Goal: Information Seeking & Learning: Learn about a topic

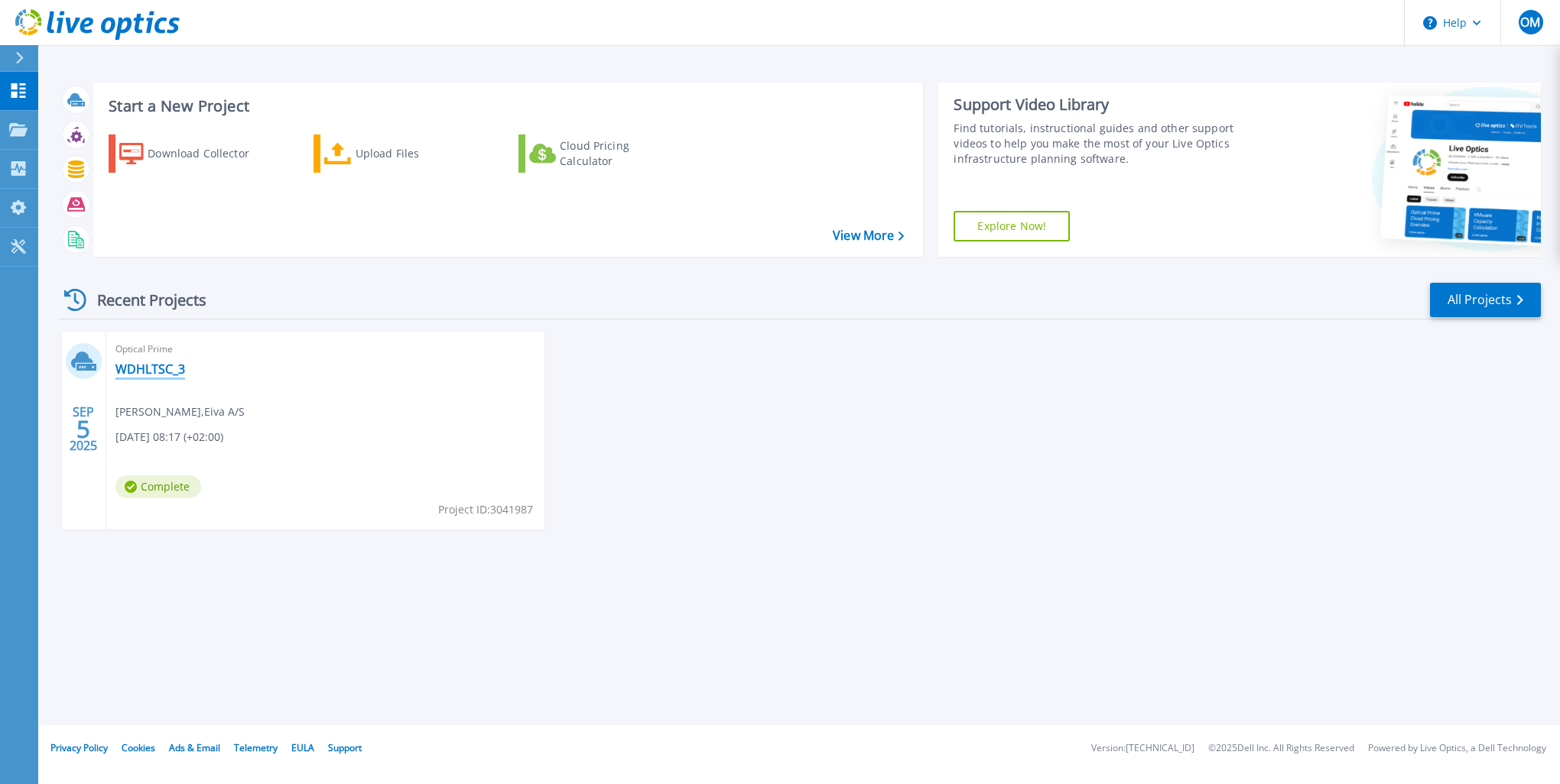
click at [125, 367] on link "WDHLTSC_3" at bounding box center [150, 369] width 70 height 15
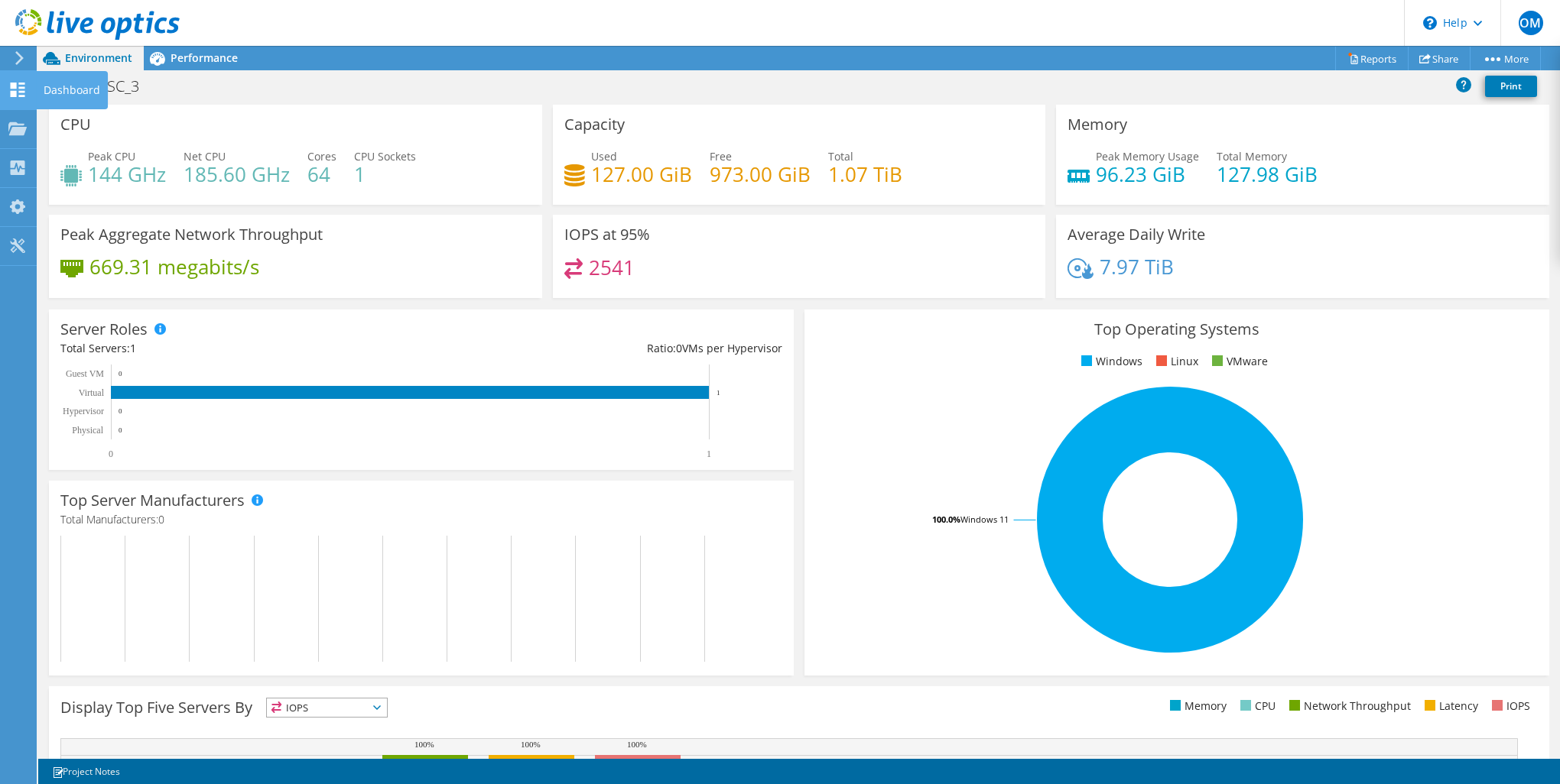
click at [17, 97] on div at bounding box center [18, 92] width 19 height 17
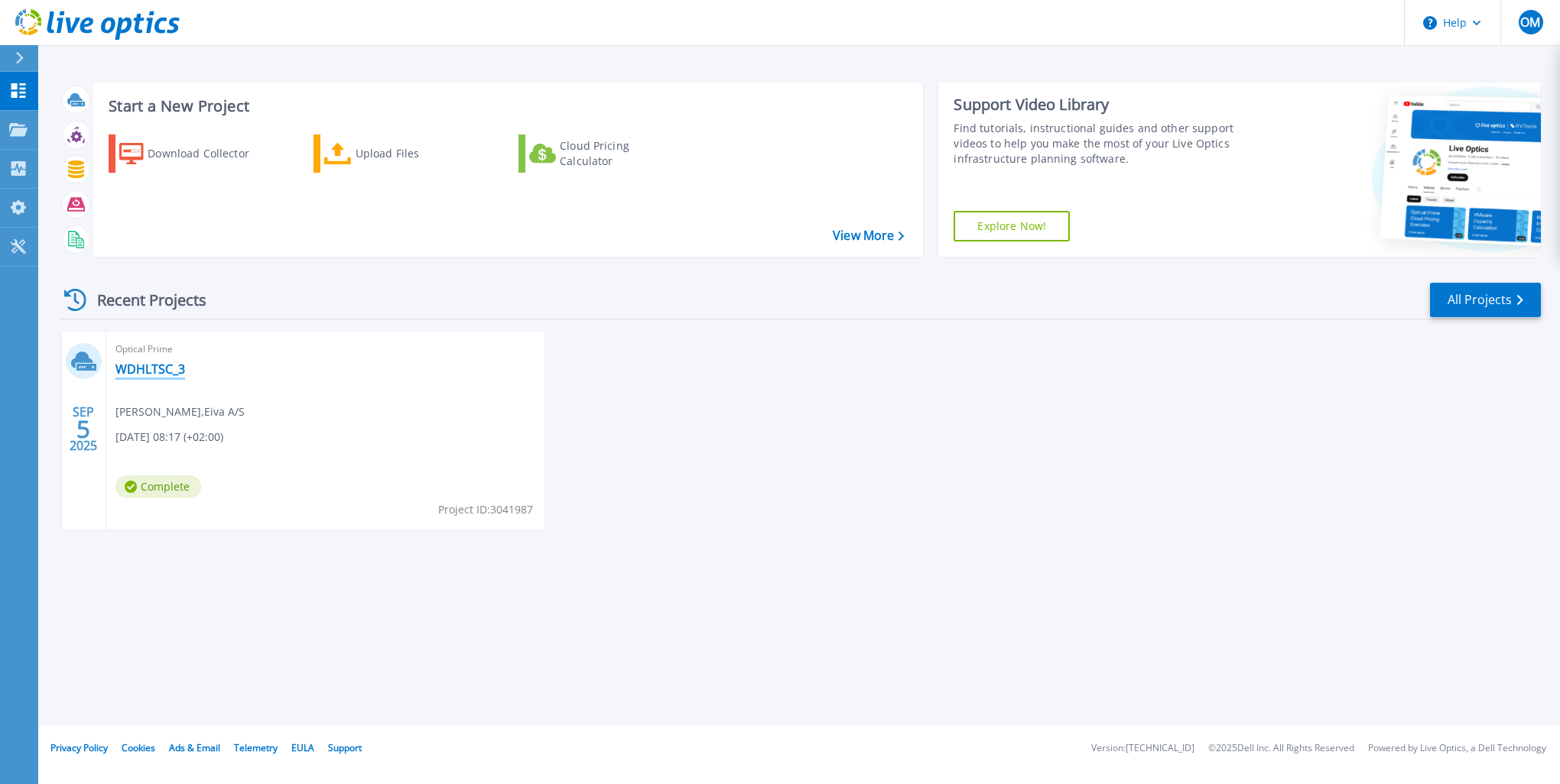
click at [140, 370] on link "WDHLTSC_3" at bounding box center [150, 369] width 70 height 15
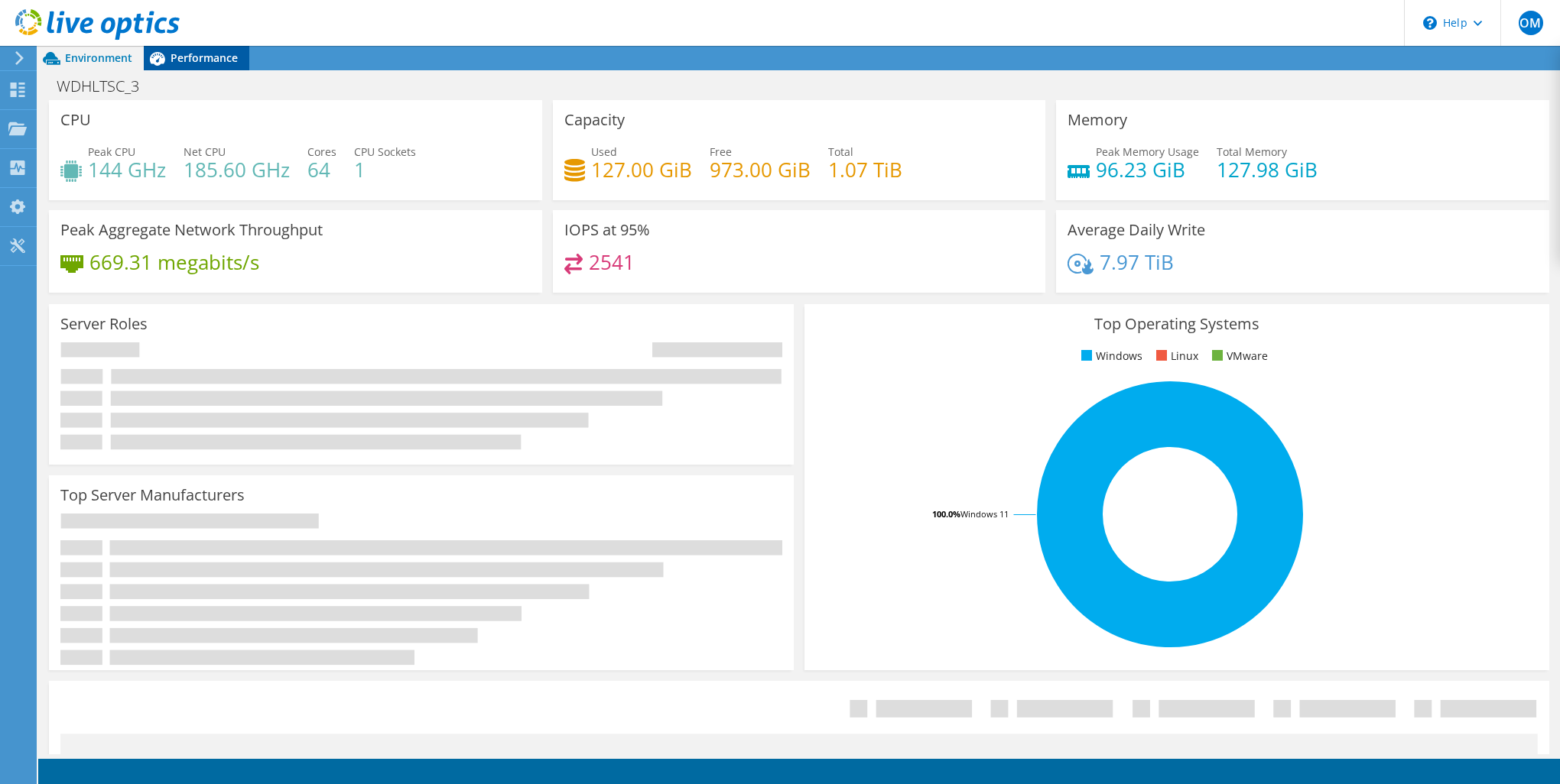
click at [217, 52] on span "Performance" at bounding box center [204, 57] width 67 height 14
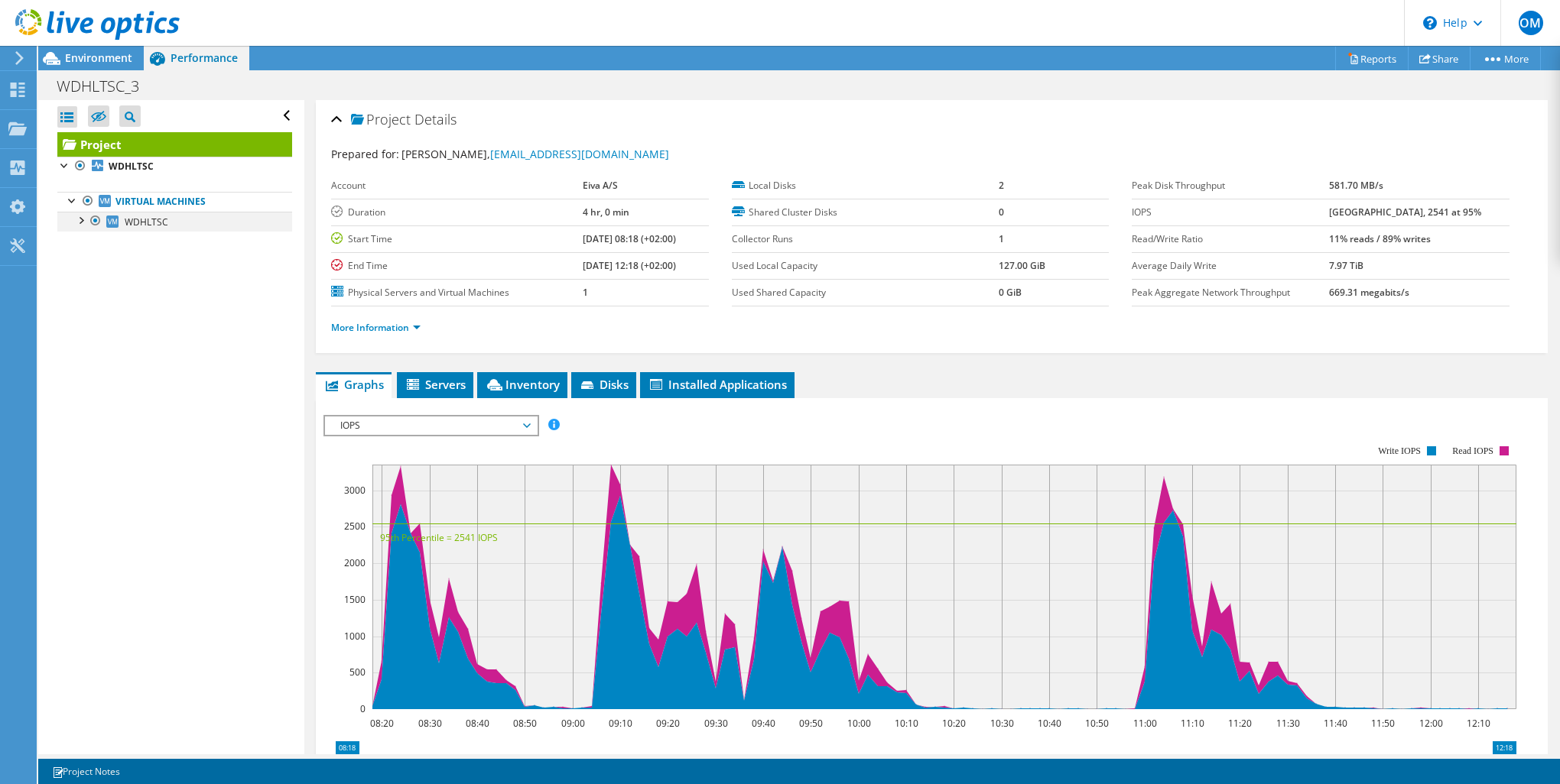
click at [85, 219] on div at bounding box center [81, 220] width 15 height 15
click at [229, 225] on link "WDHLTSC" at bounding box center [175, 221] width 235 height 20
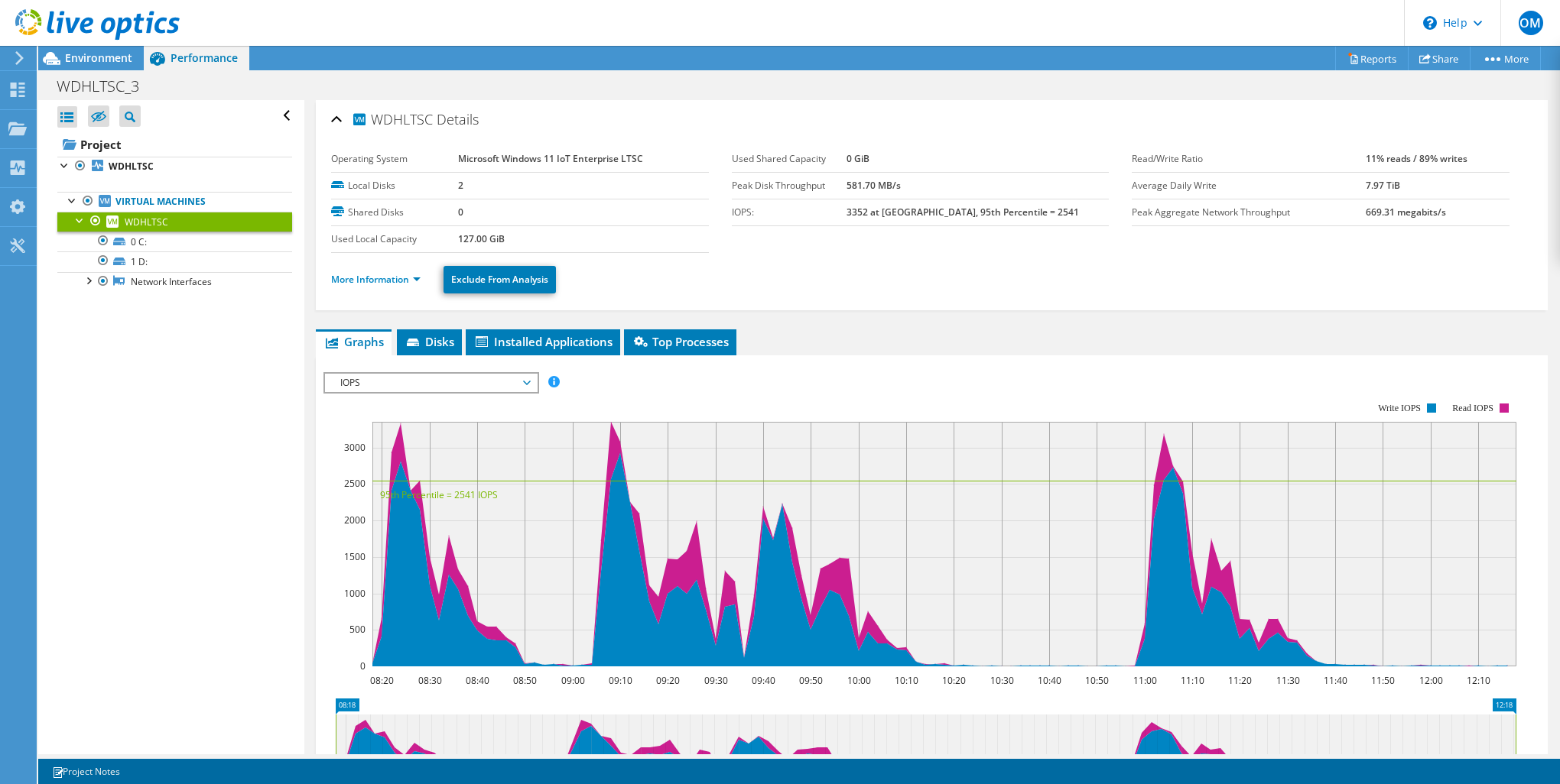
click at [450, 385] on span "IOPS" at bounding box center [431, 383] width 197 height 19
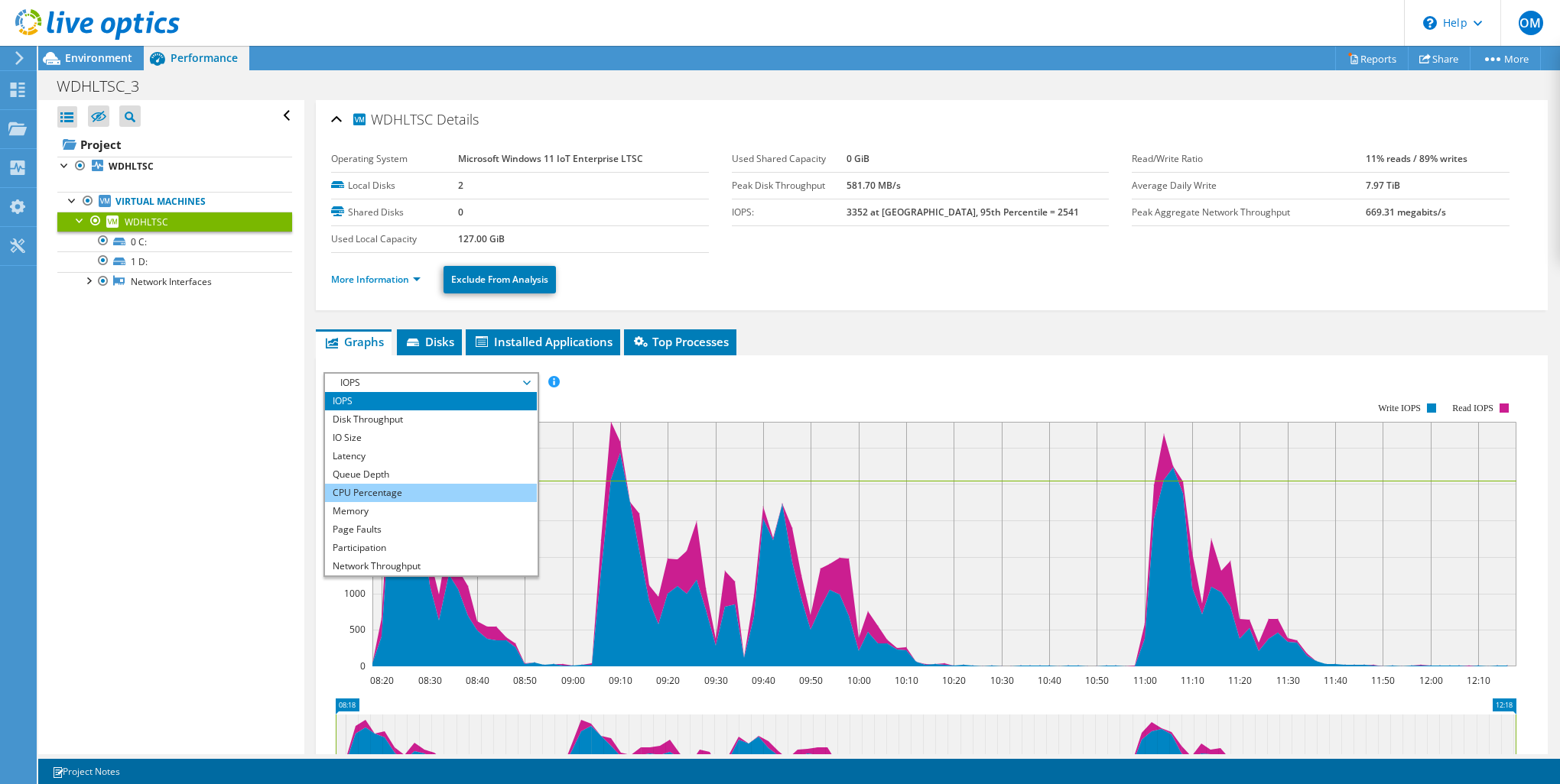
click at [441, 488] on li "CPU Percentage" at bounding box center [431, 493] width 212 height 19
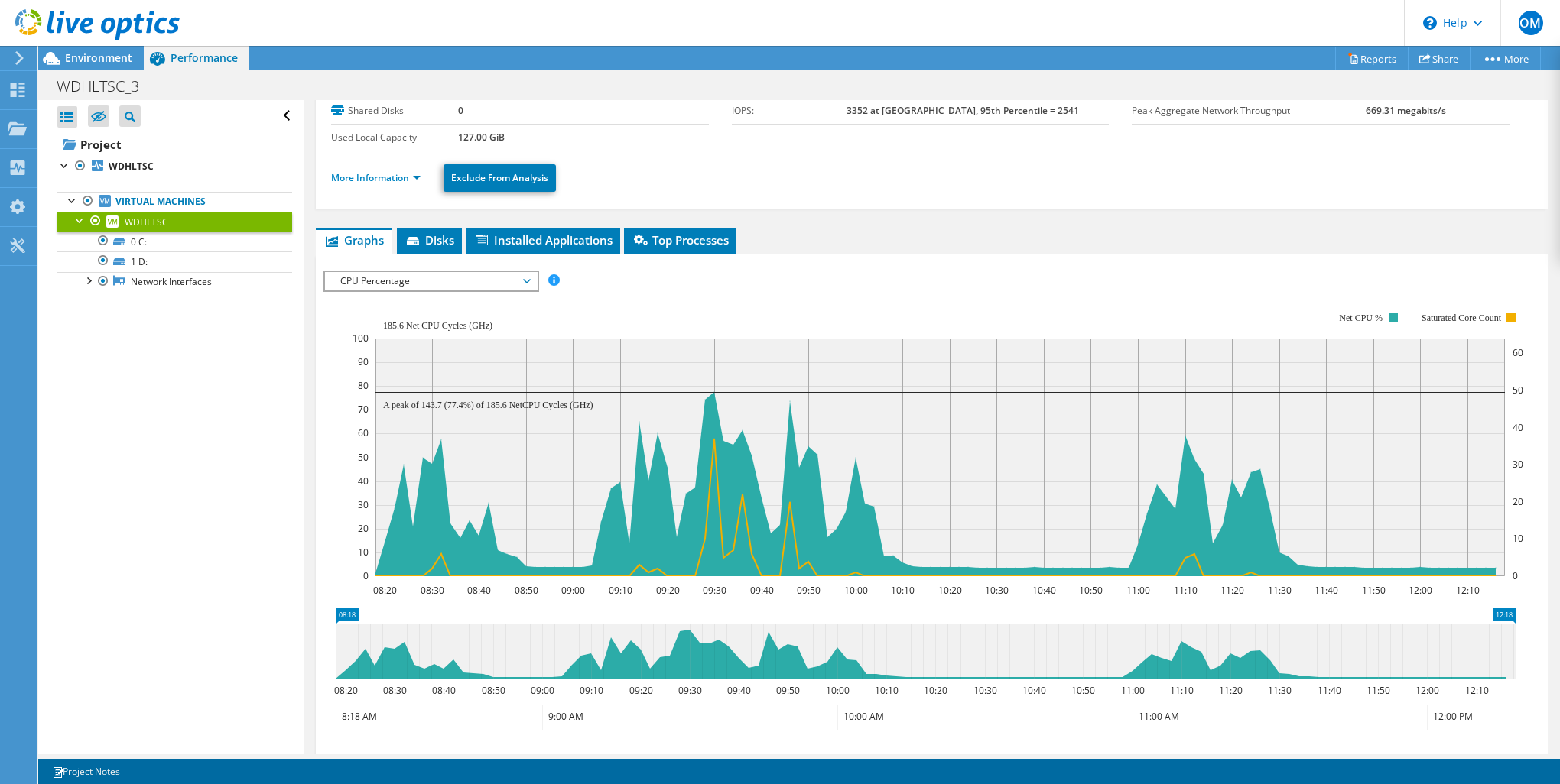
scroll to position [204, 0]
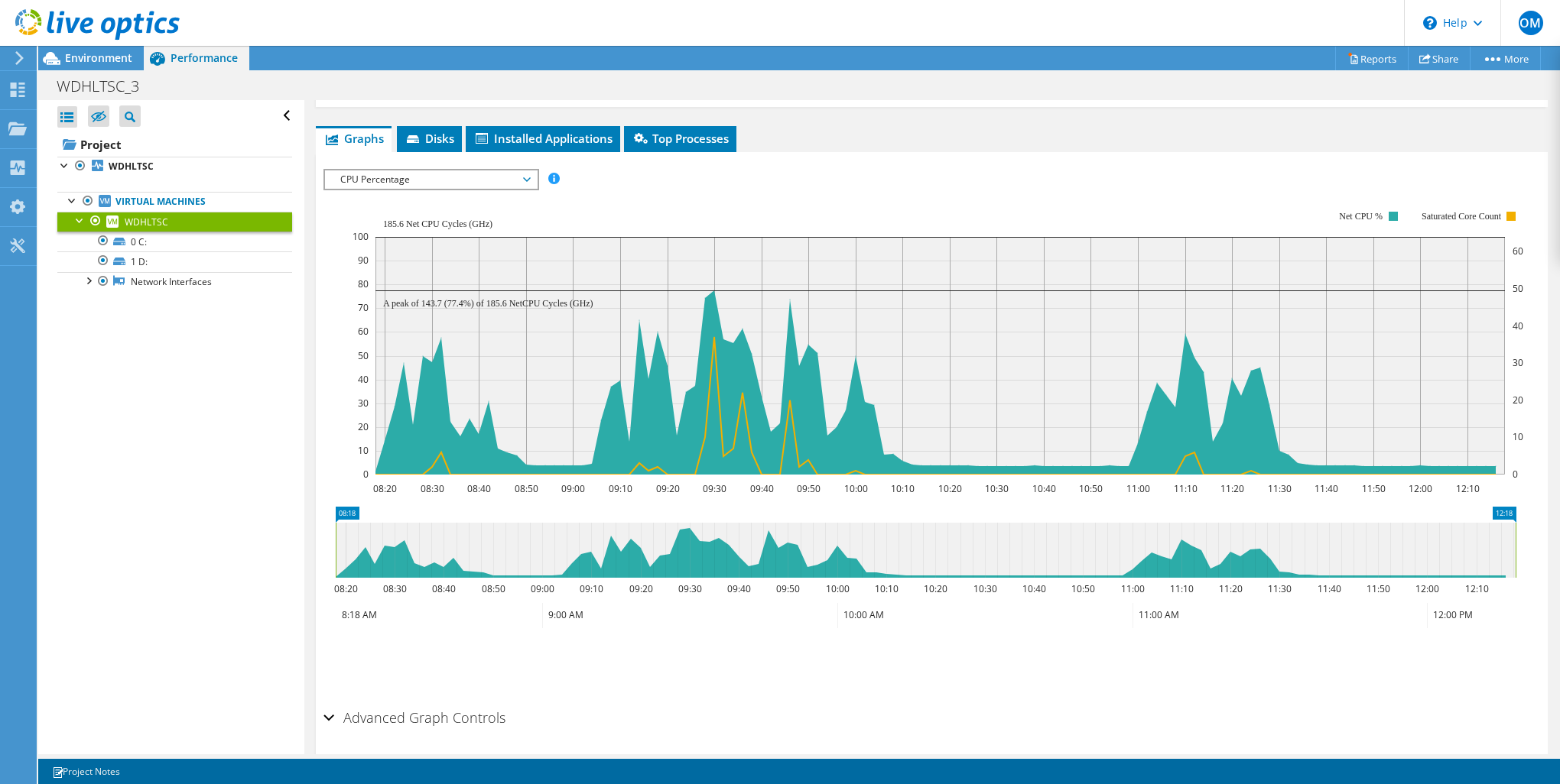
click at [385, 484] on text "08:20" at bounding box center [385, 488] width 24 height 13
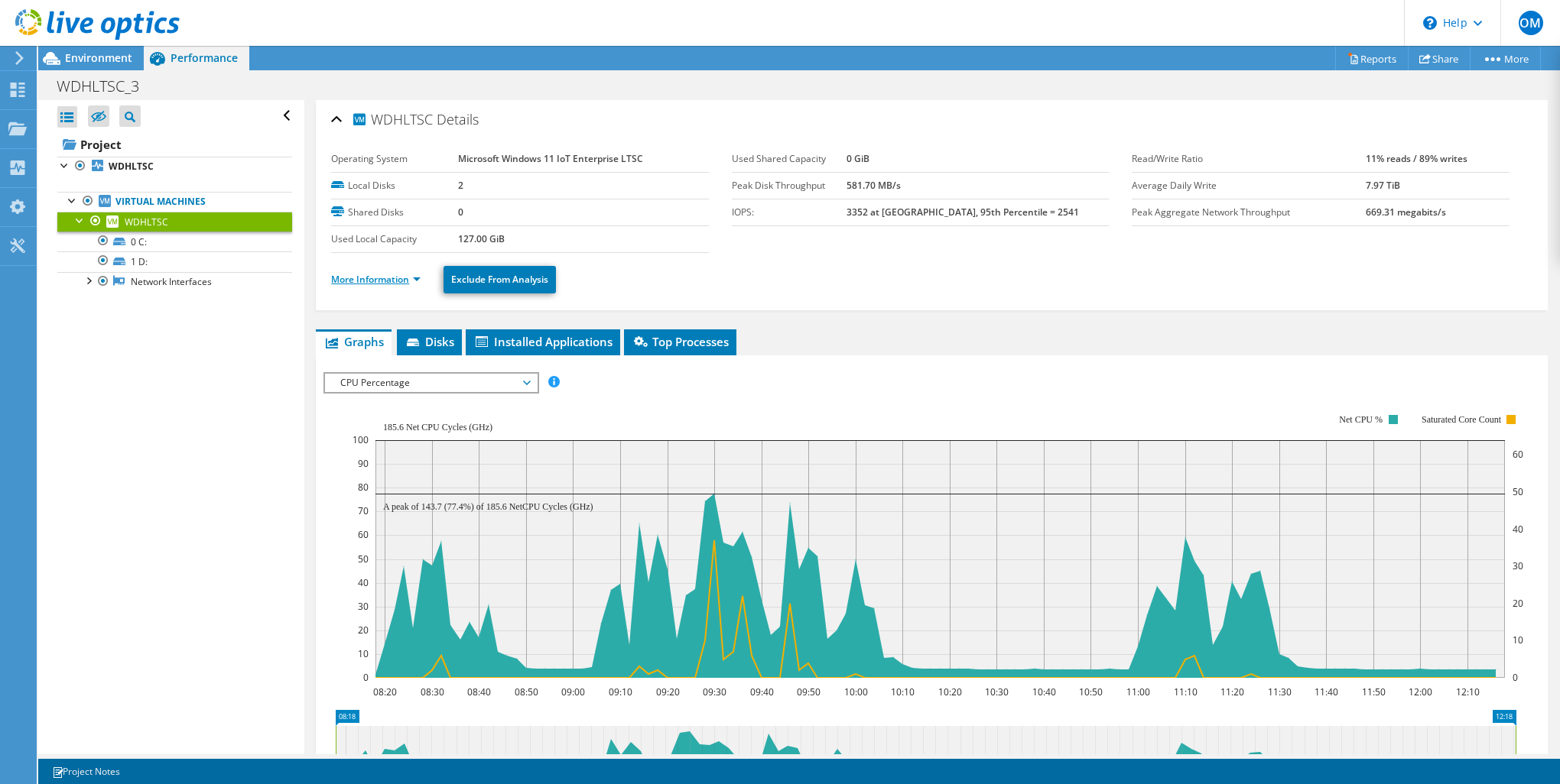
click at [373, 280] on link "More Information" at bounding box center [375, 279] width 89 height 13
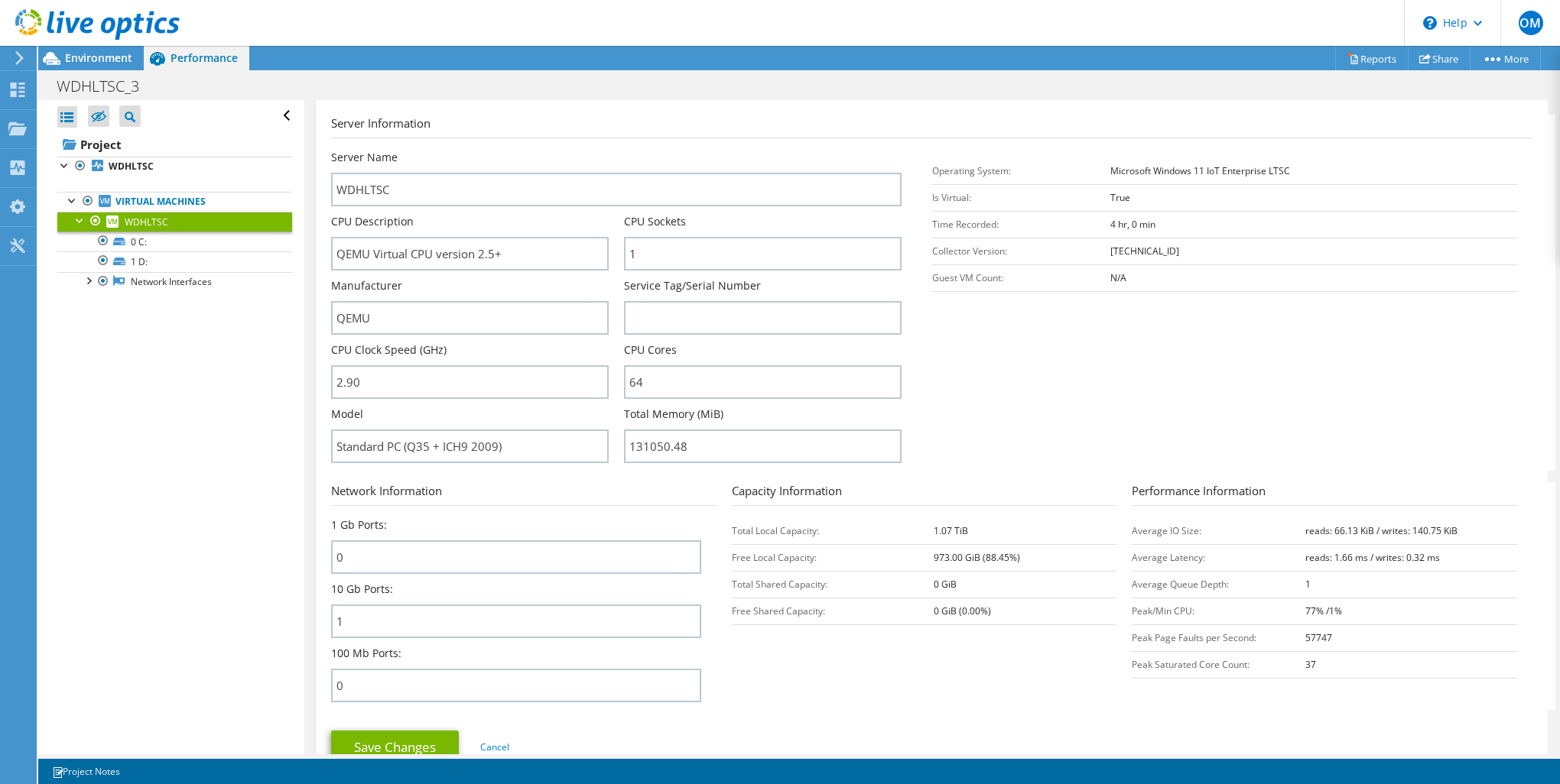
scroll to position [407, 0]
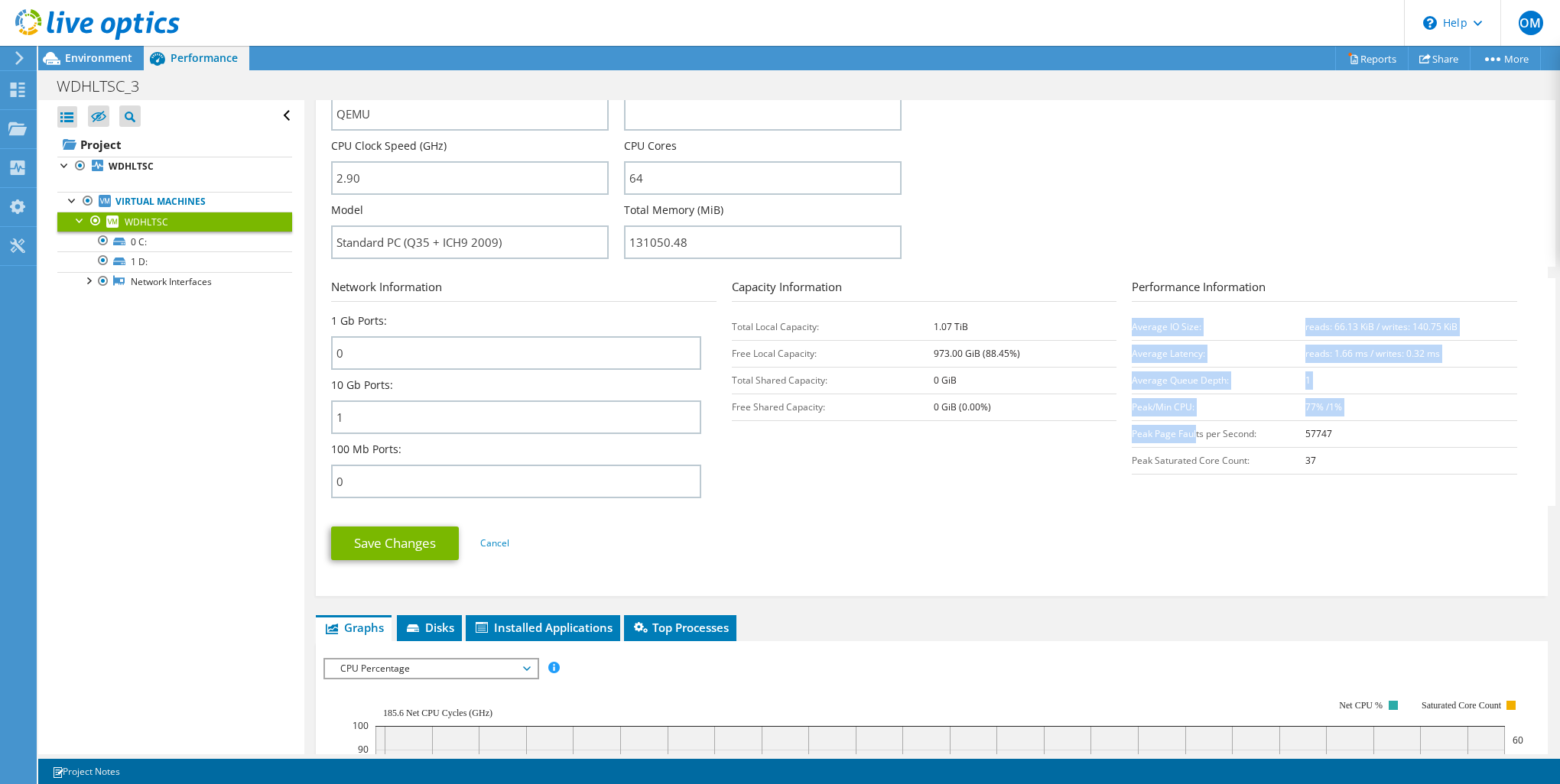
drag, startPoint x: 1121, startPoint y: 429, endPoint x: 1189, endPoint y: 428, distance: 68.0
click at [1188, 428] on section "Network Information 1 Gb Ports: 0 10 Gb Ports: 1 100 Mb Ports: 0 Capacity Infor…" at bounding box center [935, 392] width 1209 height 227
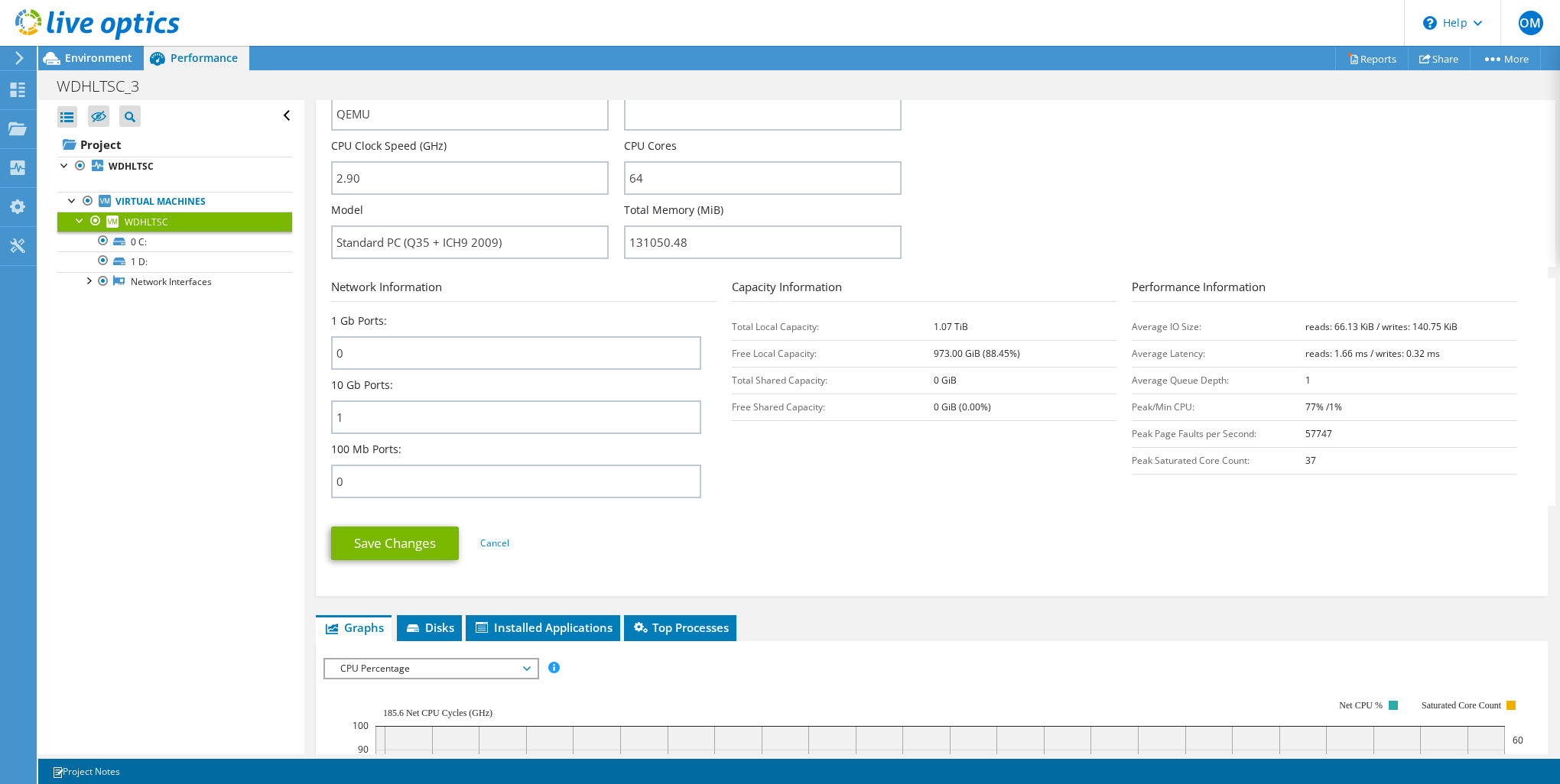
click at [1192, 428] on td "Peak Page Faults per Second:" at bounding box center [1218, 434] width 173 height 27
drag, startPoint x: 1194, startPoint y: 428, endPoint x: 1125, endPoint y: 433, distance: 69.2
click at [1131, 433] on td "Peak Page Faults per Second:" at bounding box center [1218, 434] width 173 height 27
copy td "Peak Page Faults"
click at [1062, 454] on section "Network Information 1 Gb Ports: 0 10 Gb Ports: 1 100 Mb Ports: 0 Capacity Infor…" at bounding box center [935, 392] width 1209 height 227
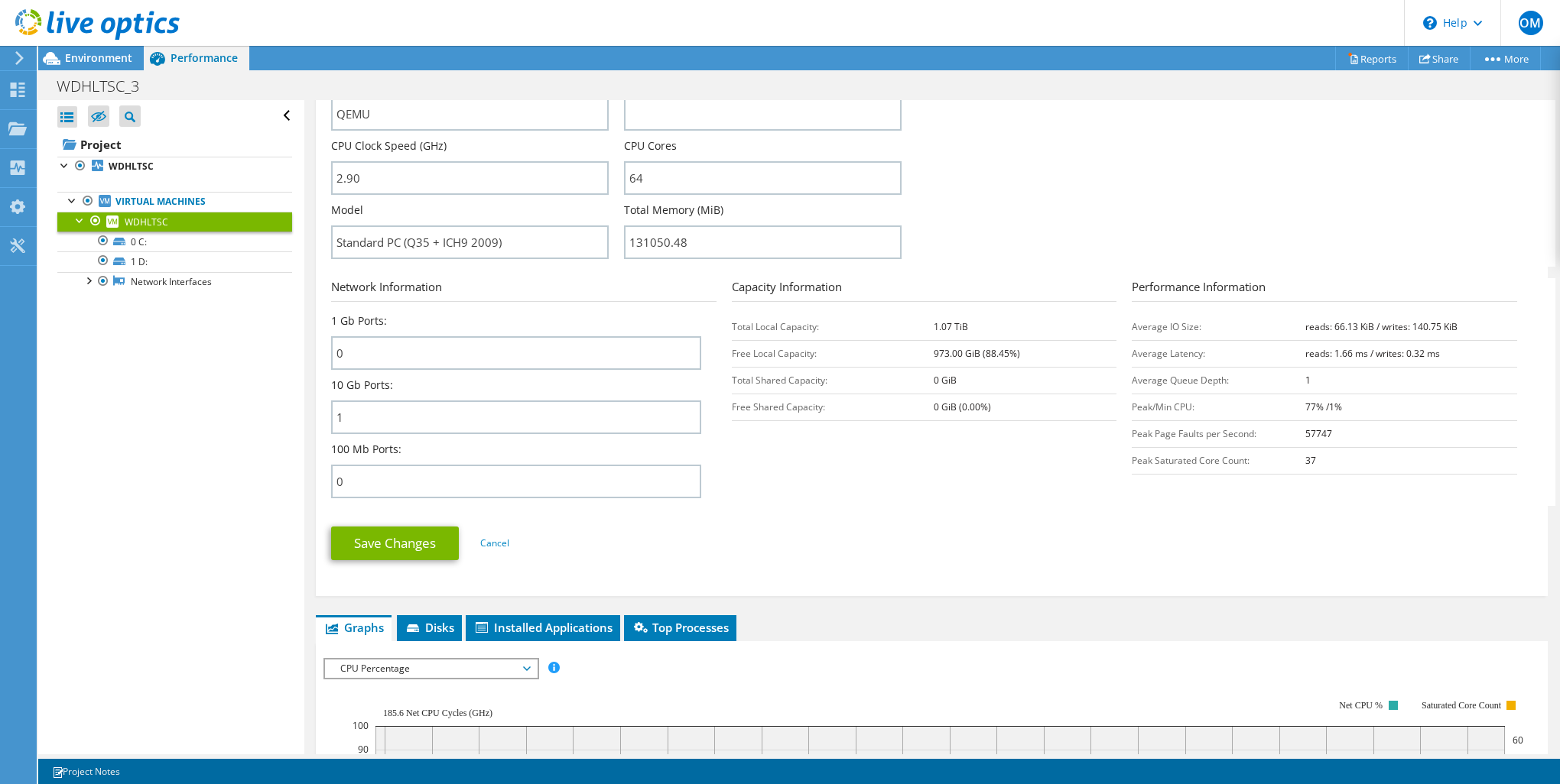
click at [1314, 429] on b "57747" at bounding box center [1319, 434] width 27 height 13
drag, startPoint x: 1314, startPoint y: 429, endPoint x: 1330, endPoint y: 429, distance: 16.0
click at [1330, 429] on td "57747" at bounding box center [1411, 434] width 212 height 27
click at [1342, 428] on td "57747" at bounding box center [1411, 434] width 212 height 27
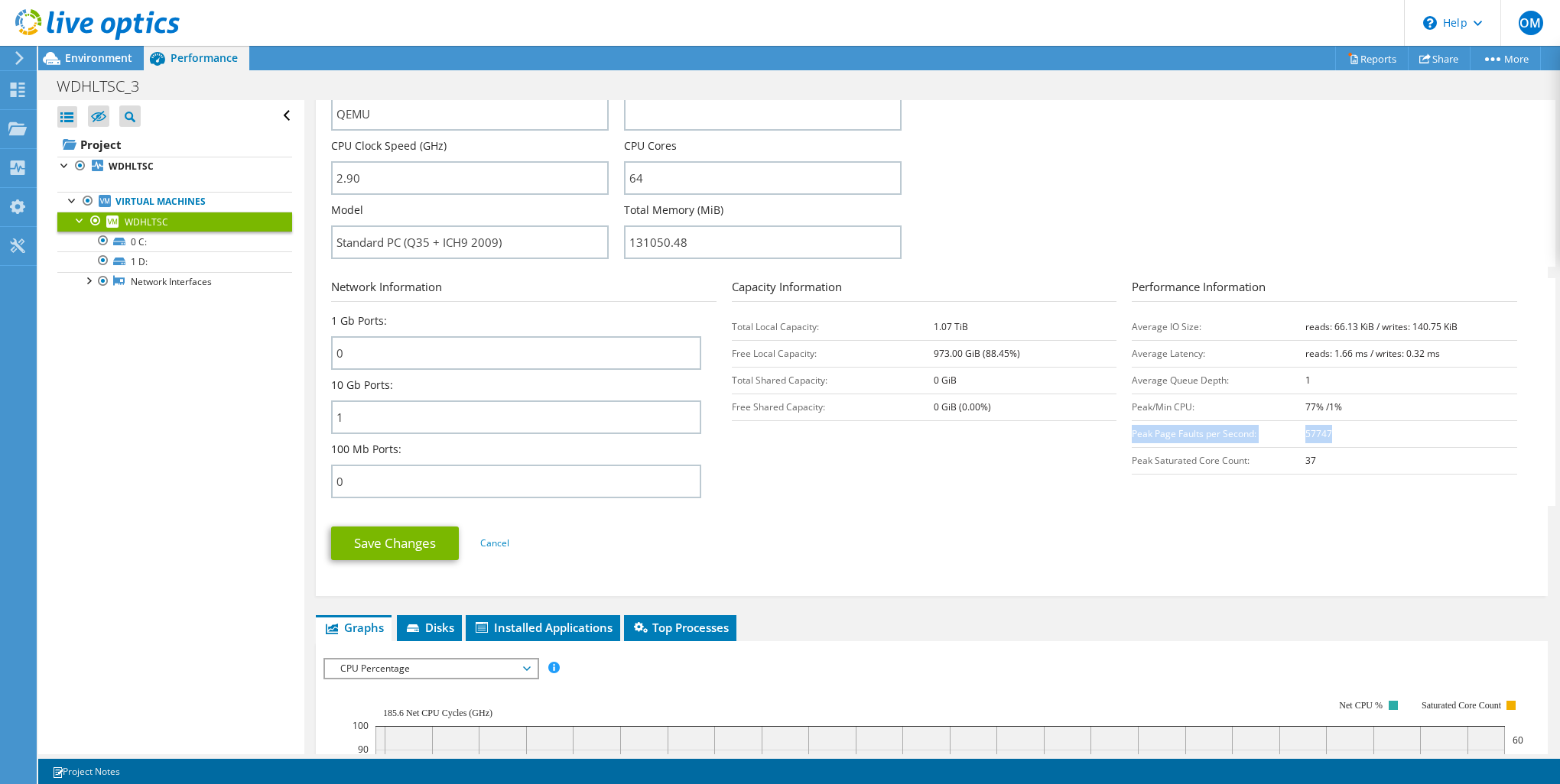
drag, startPoint x: 1343, startPoint y: 425, endPoint x: 1125, endPoint y: 429, distance: 218.0
click at [1131, 429] on tr "Peak Page Faults per Second: 57747" at bounding box center [1324, 434] width 385 height 27
copy tr "Peak Page Faults per Second: 57747"
click at [1186, 560] on div "Save Changes Cancel" at bounding box center [931, 543] width 1201 height 59
click at [706, 625] on span "Top Processes" at bounding box center [680, 628] width 97 height 15
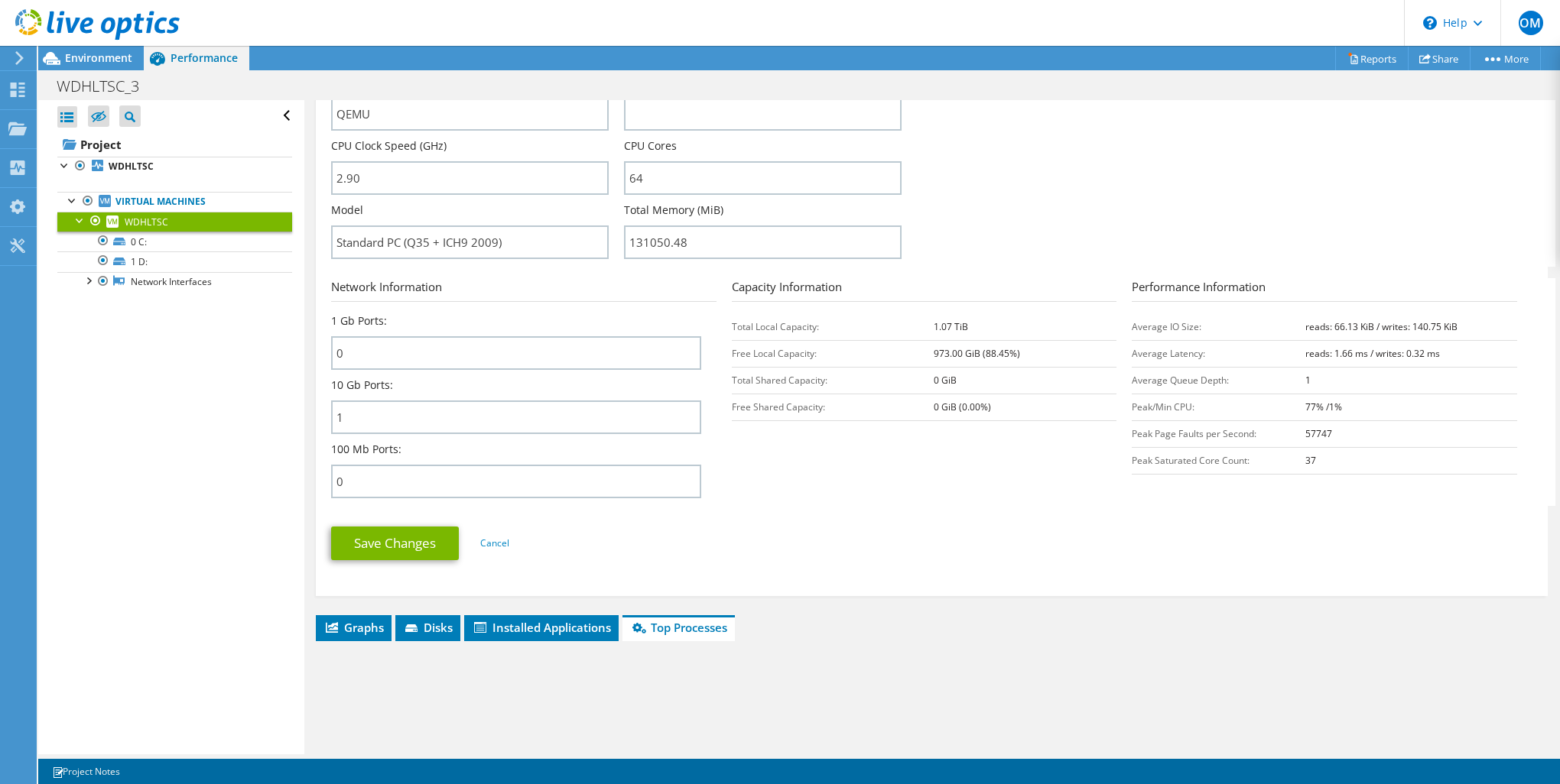
scroll to position [669, 0]
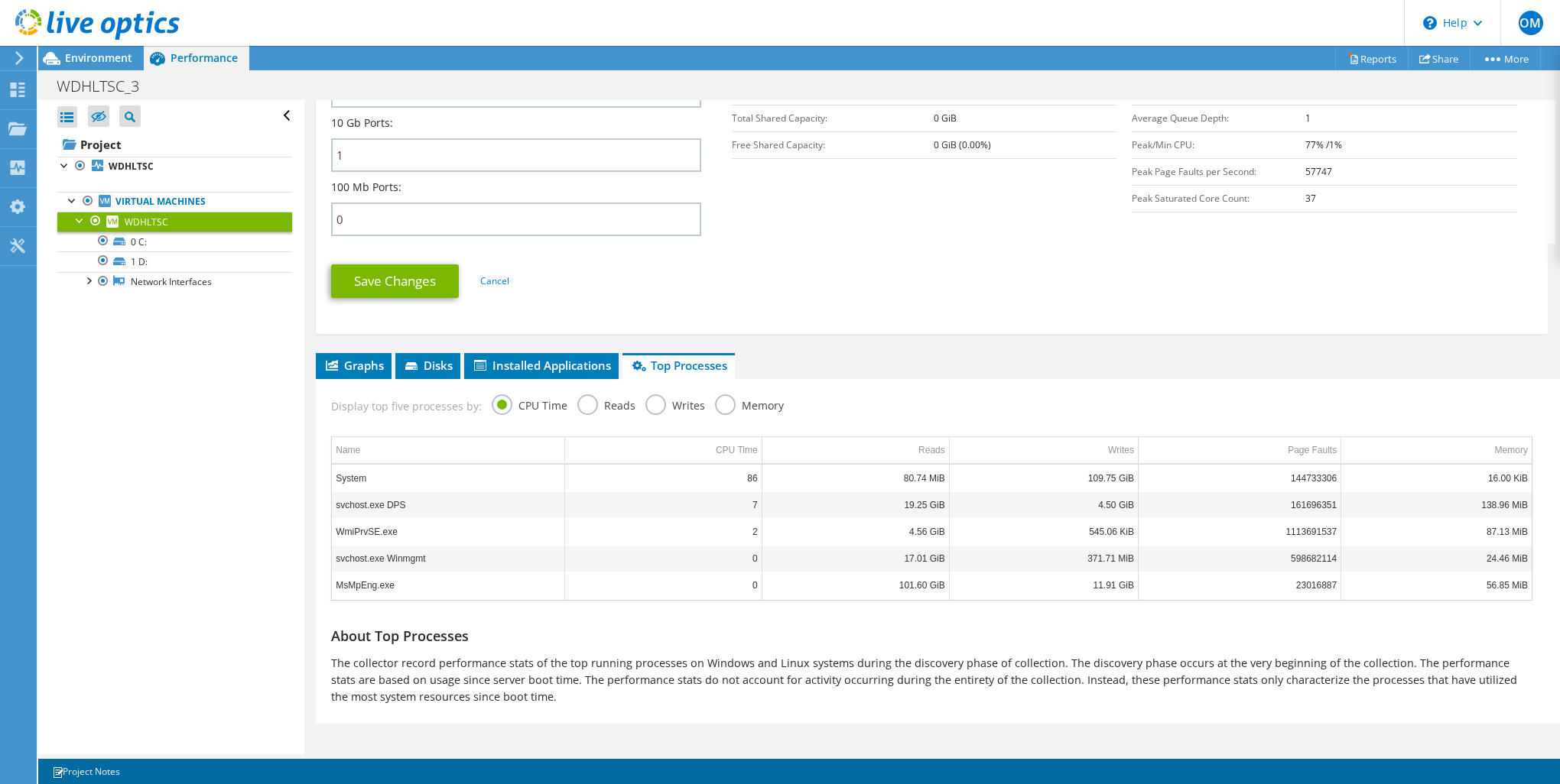
click at [582, 397] on label "Reads" at bounding box center [606, 404] width 58 height 20
click at [0, 0] on input "Reads" at bounding box center [0, 0] width 0 height 0
click at [737, 402] on label "Memory" at bounding box center [749, 404] width 69 height 20
click at [0, 0] on input "Memory" at bounding box center [0, 0] width 0 height 0
click at [502, 397] on label "CPU Time" at bounding box center [529, 404] width 76 height 20
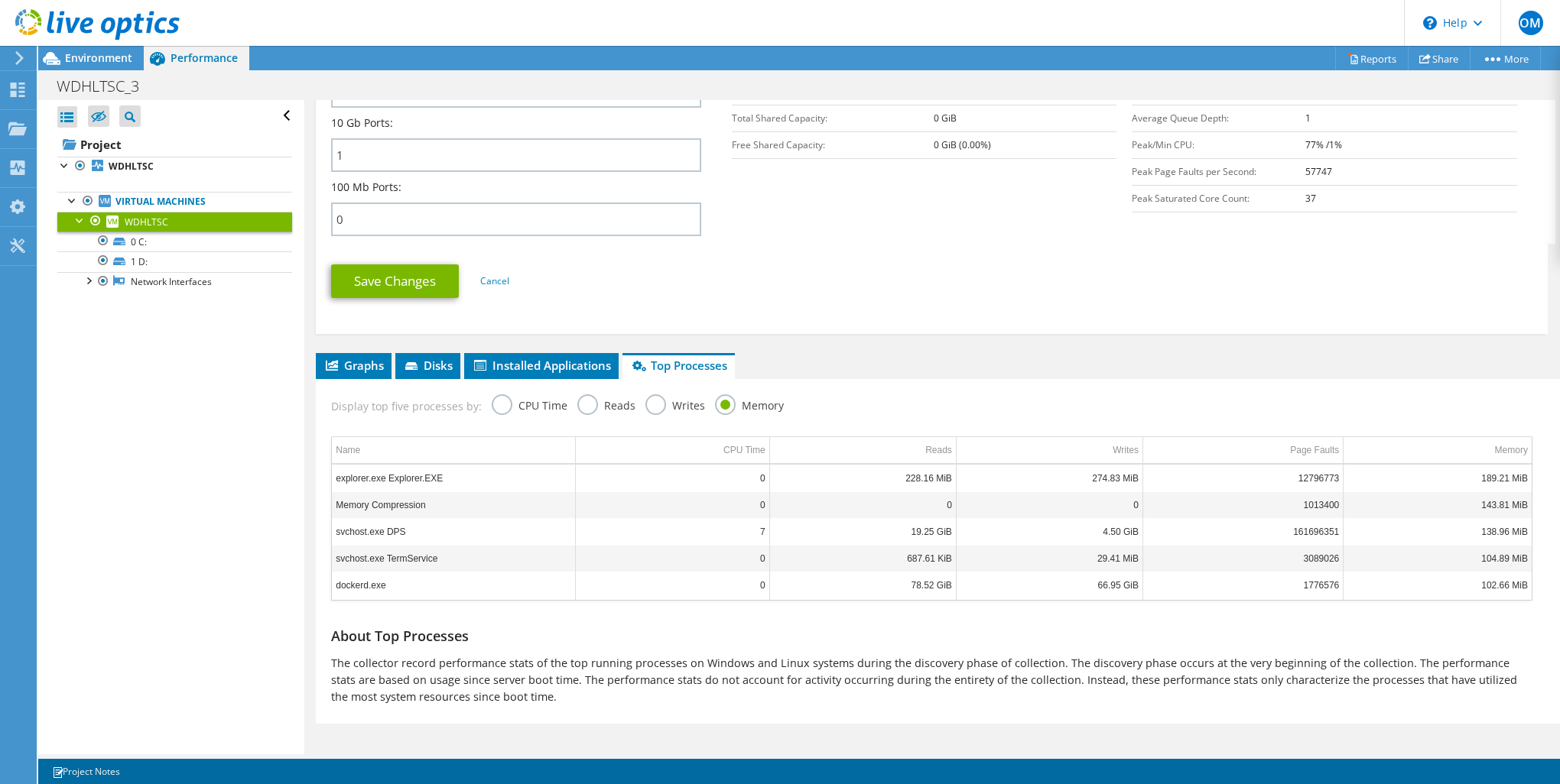
click at [0, 0] on input "CPU Time" at bounding box center [0, 0] width 0 height 0
click at [337, 360] on icon at bounding box center [332, 365] width 12 height 11
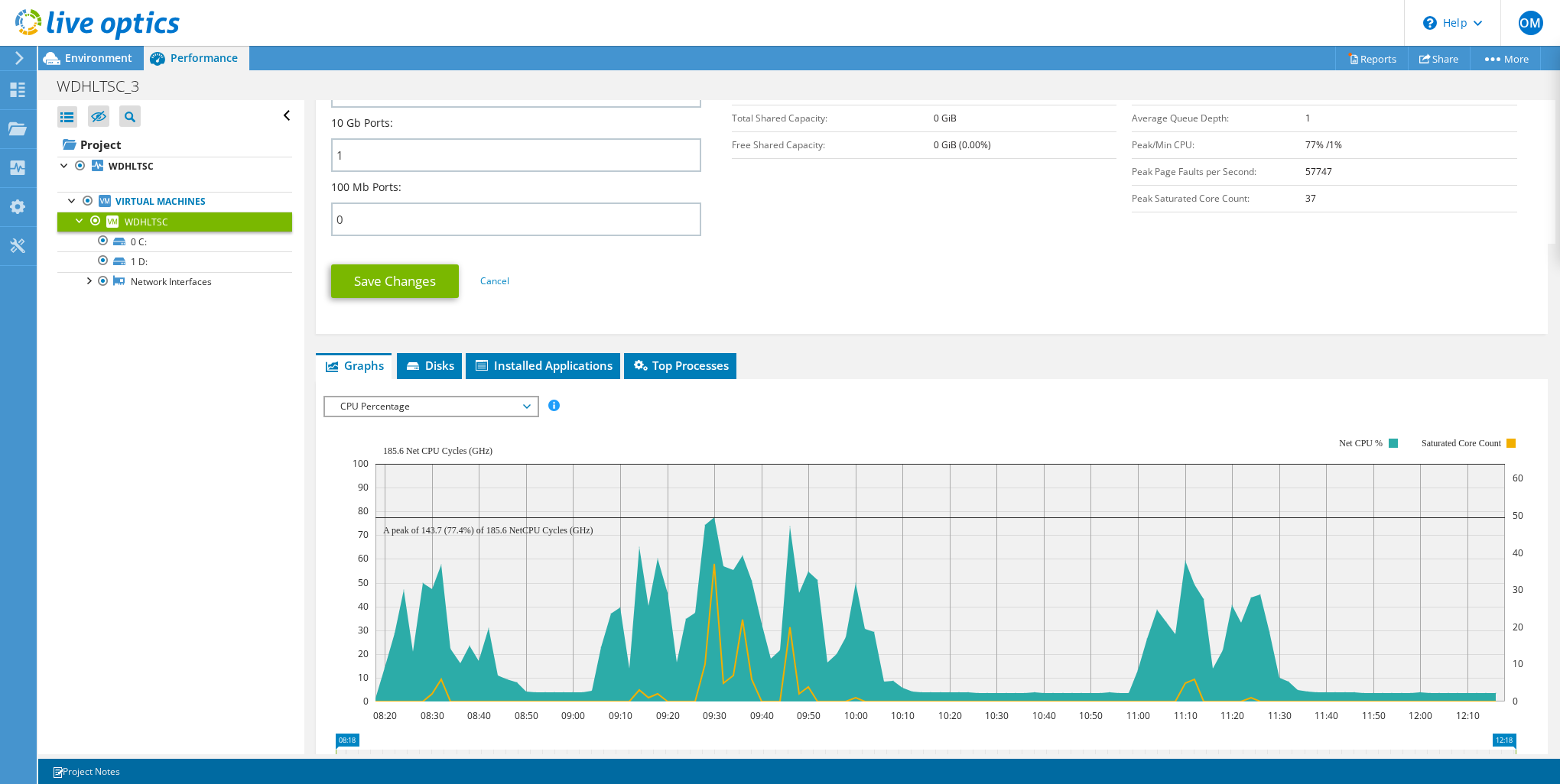
click at [465, 402] on span "CPU Percentage" at bounding box center [431, 406] width 197 height 19
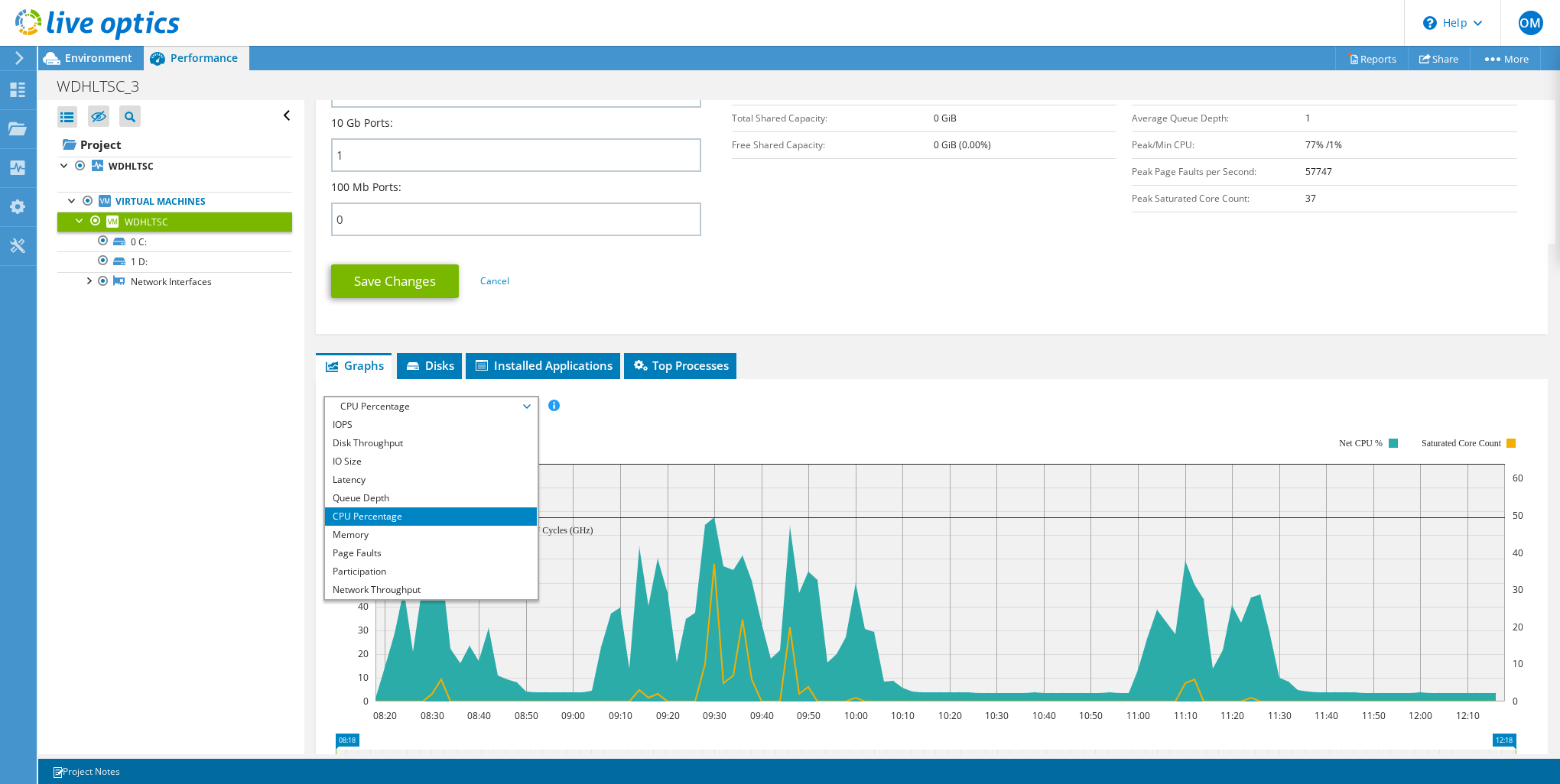
click at [465, 402] on span "CPU Percentage" at bounding box center [431, 406] width 197 height 19
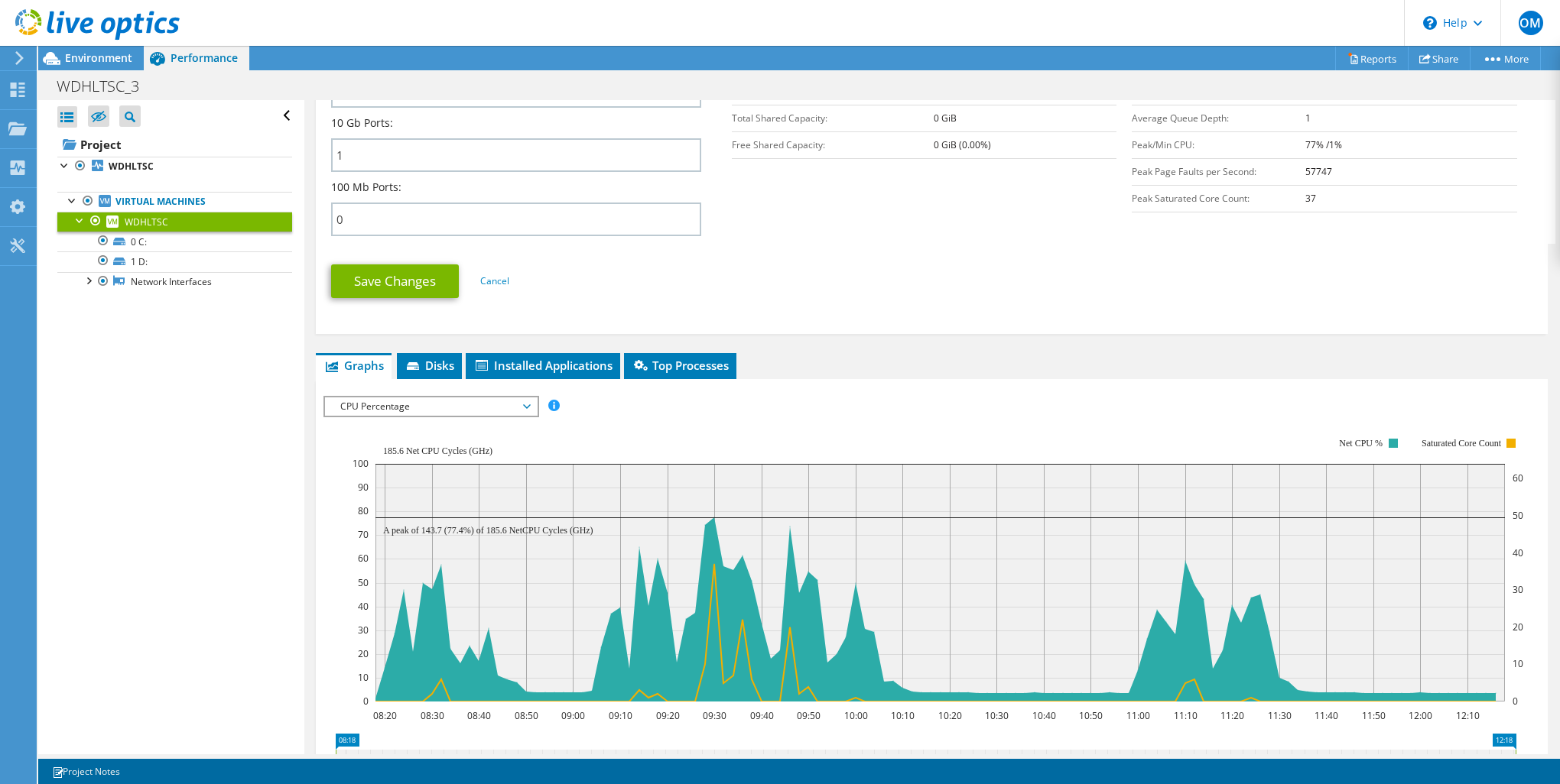
click at [929, 447] on rect at bounding box center [938, 569] width 1171 height 305
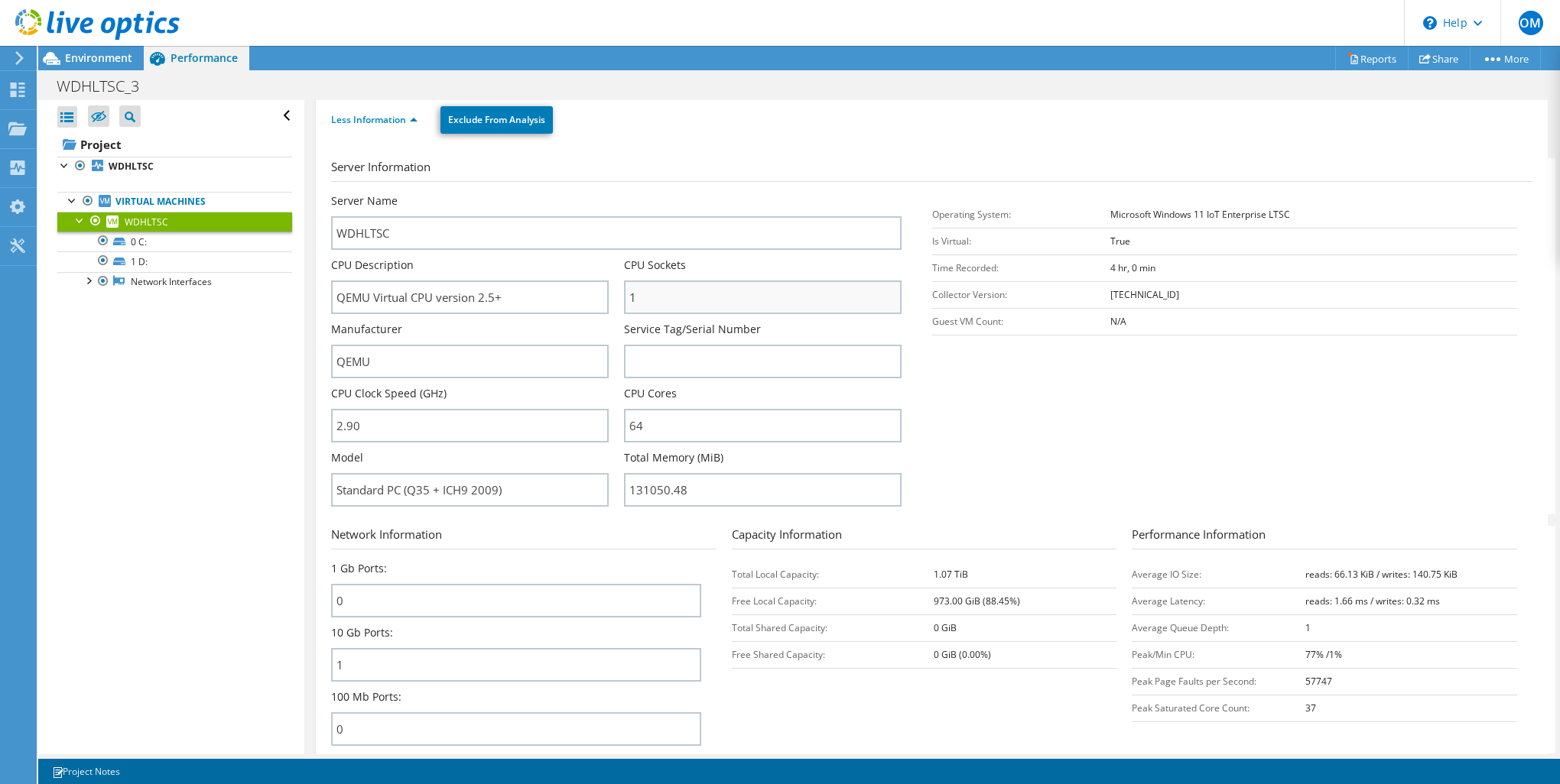
scroll to position [0, 0]
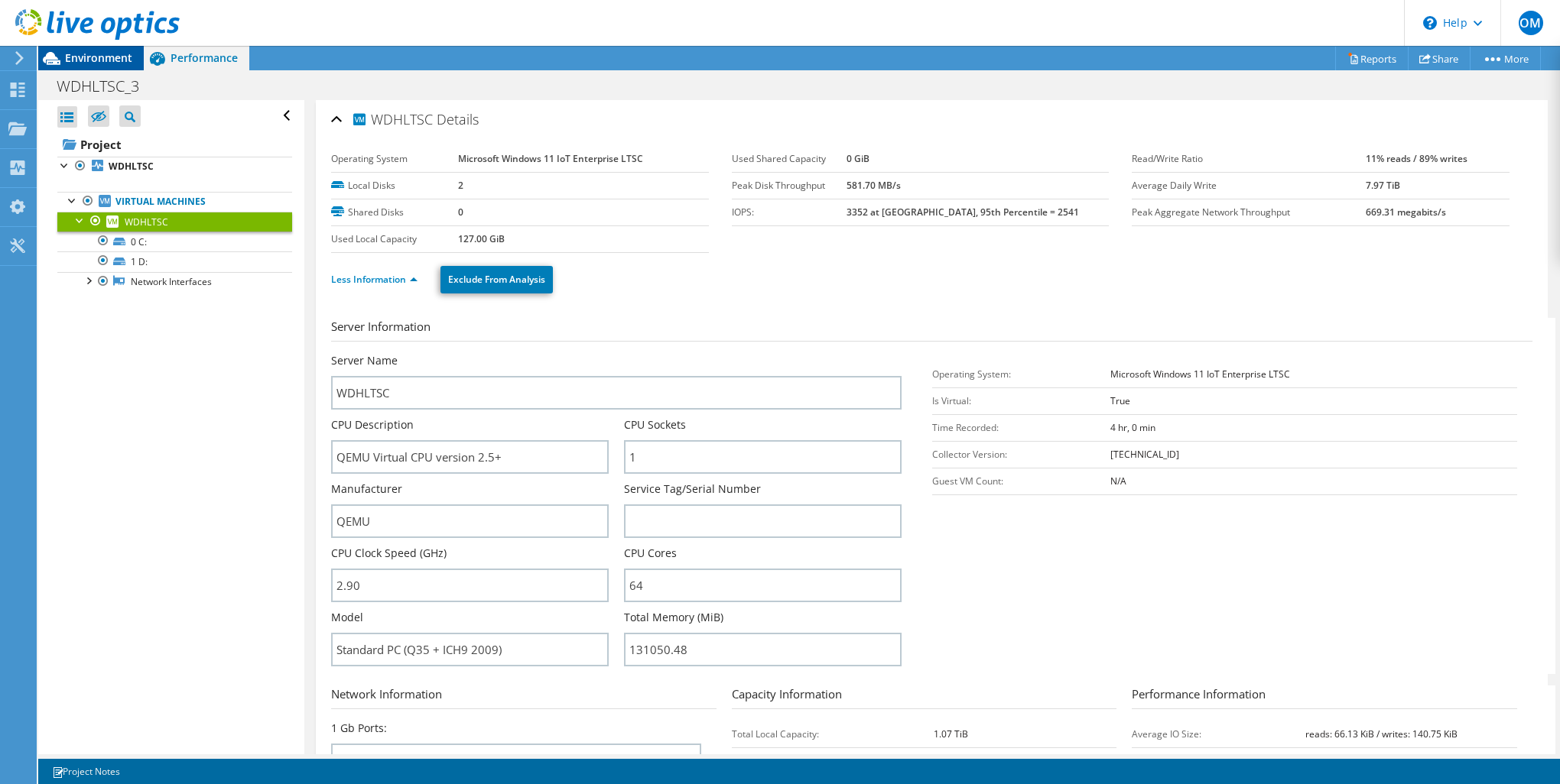
click at [64, 60] on icon at bounding box center [52, 59] width 27 height 27
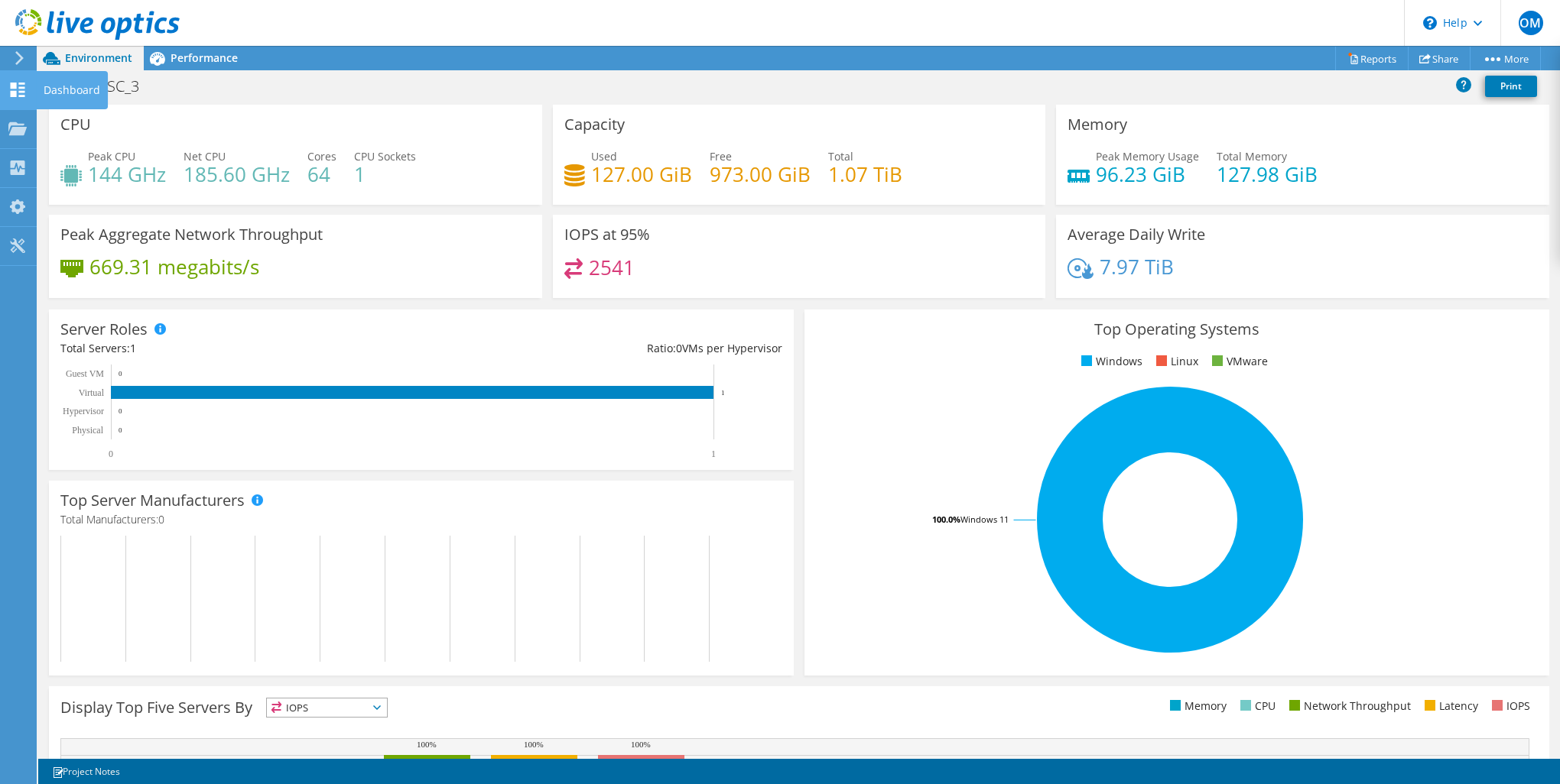
click at [8, 90] on icon at bounding box center [18, 89] width 19 height 14
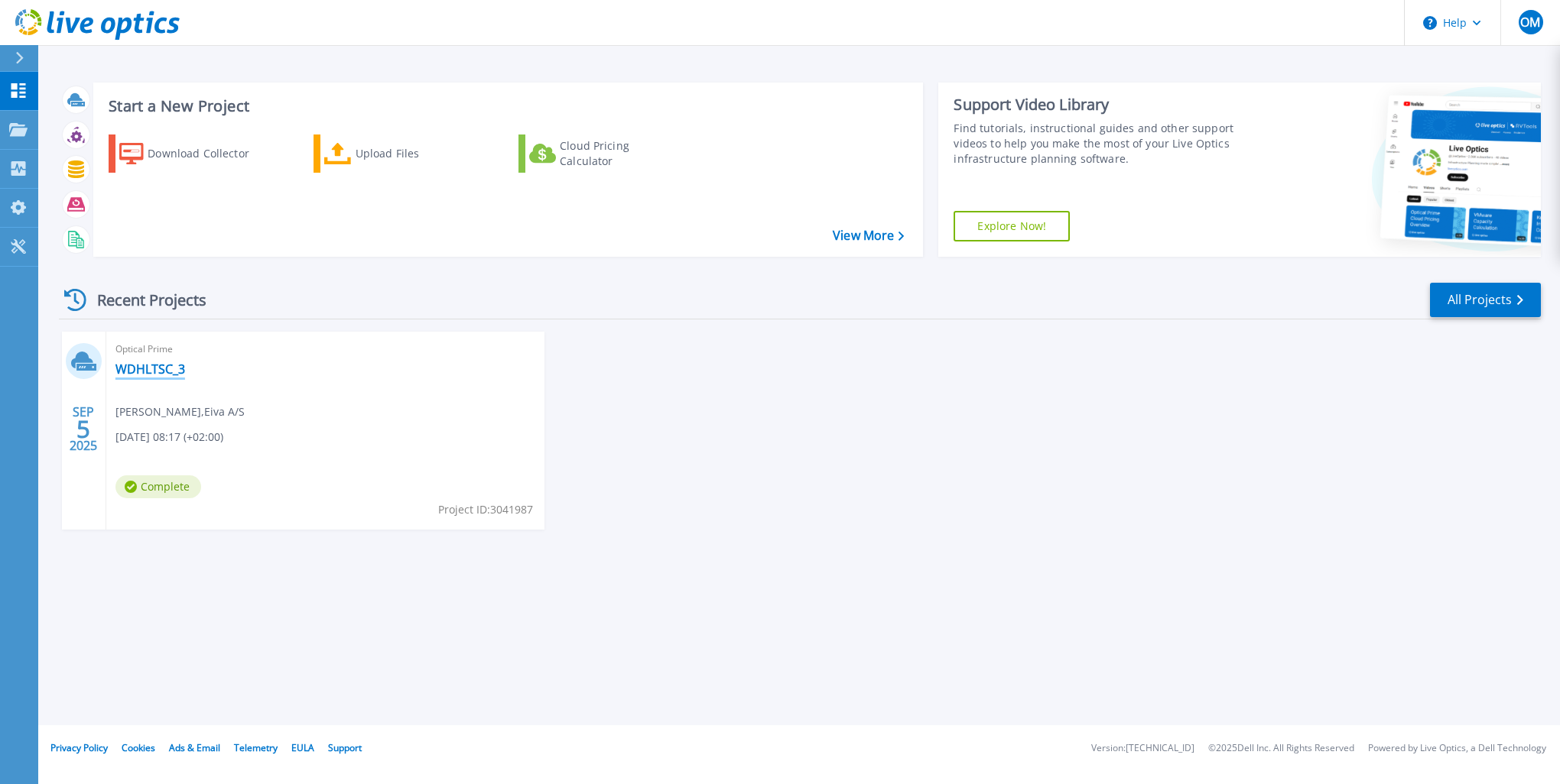
click at [148, 371] on link "WDHLTSC_3" at bounding box center [150, 369] width 70 height 15
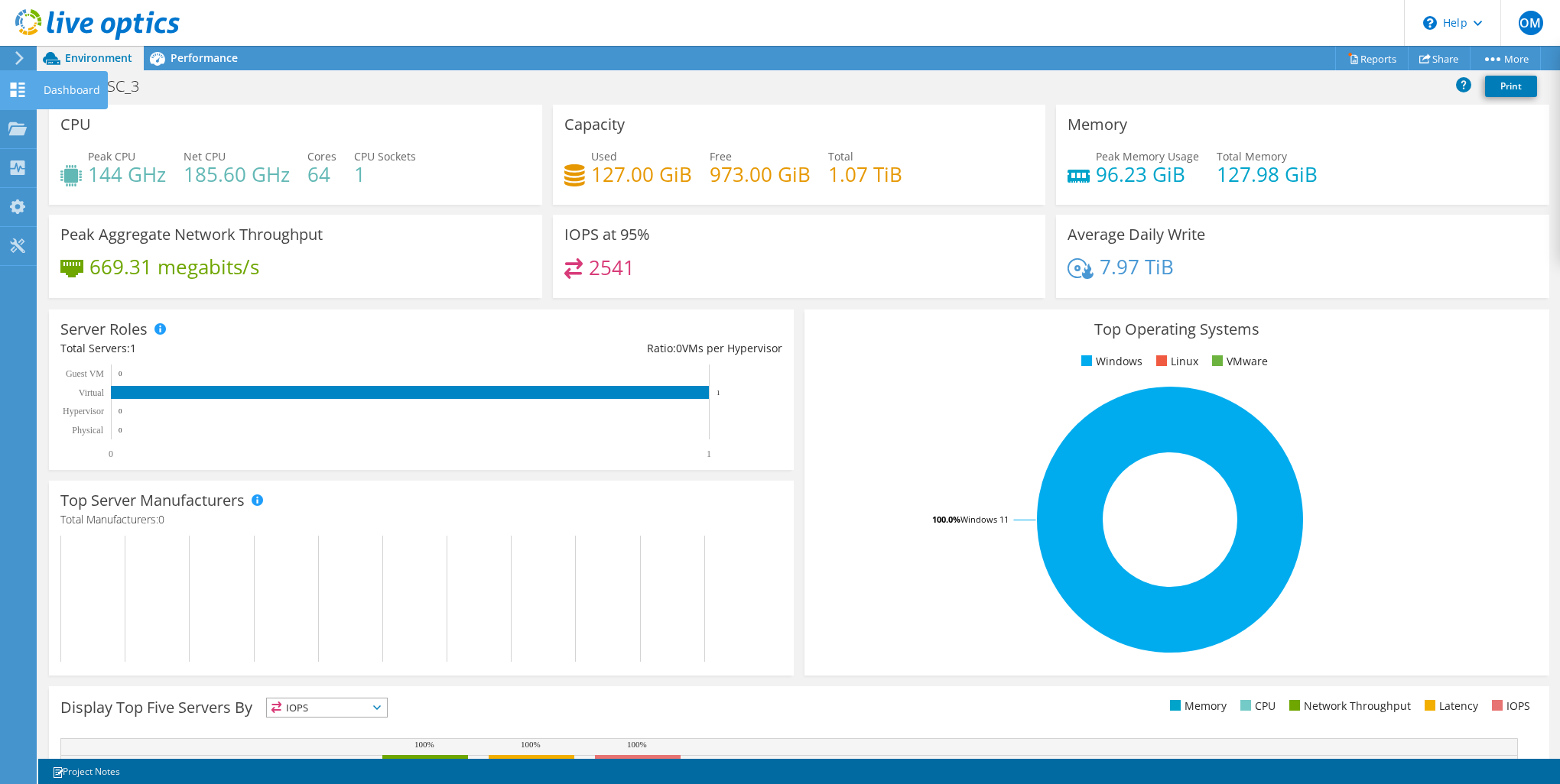
click at [20, 88] on icon at bounding box center [18, 89] width 19 height 14
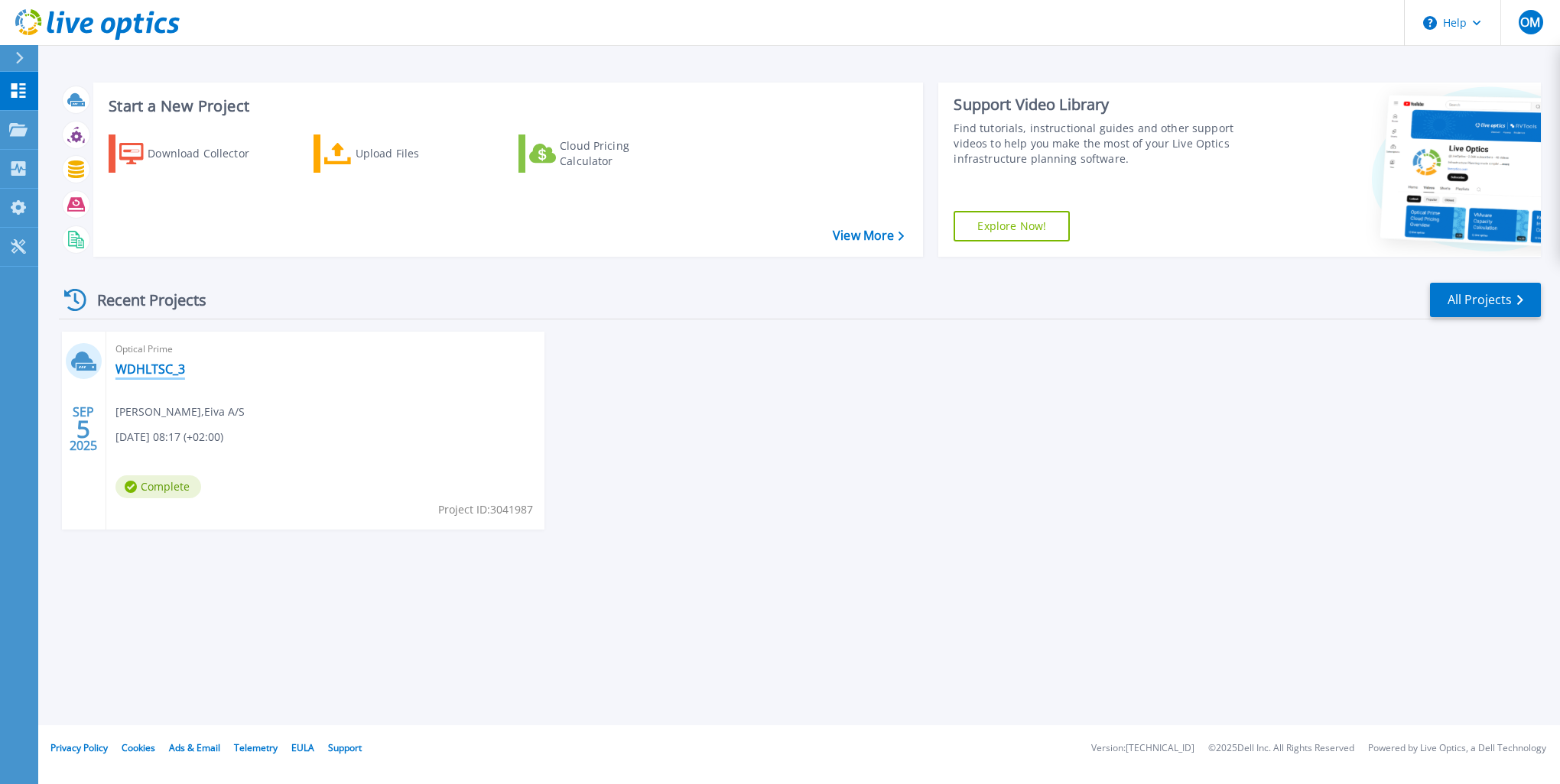
click at [134, 366] on link "WDHLTSC_3" at bounding box center [150, 369] width 70 height 15
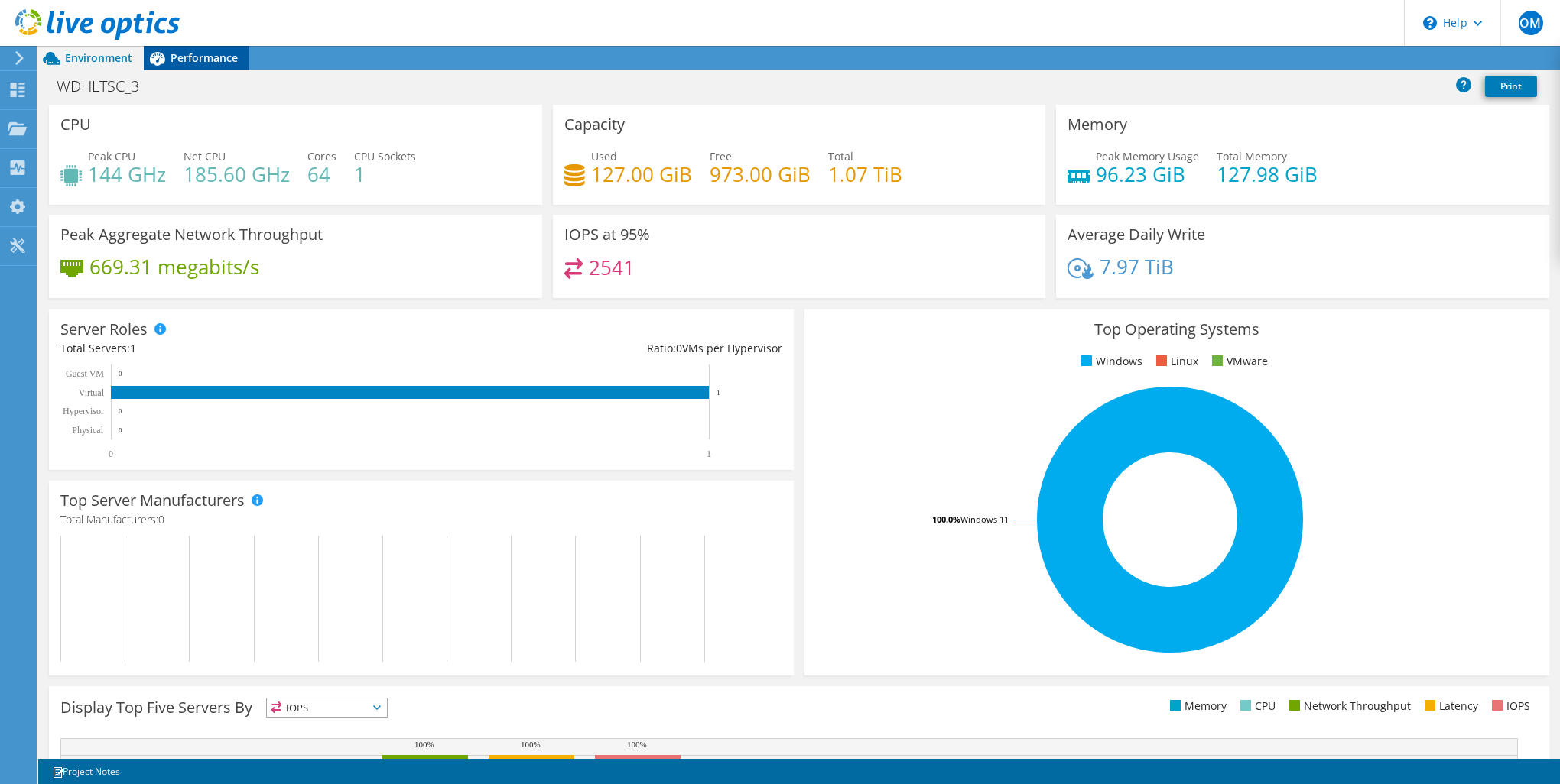
click at [204, 57] on span "Performance" at bounding box center [204, 57] width 67 height 14
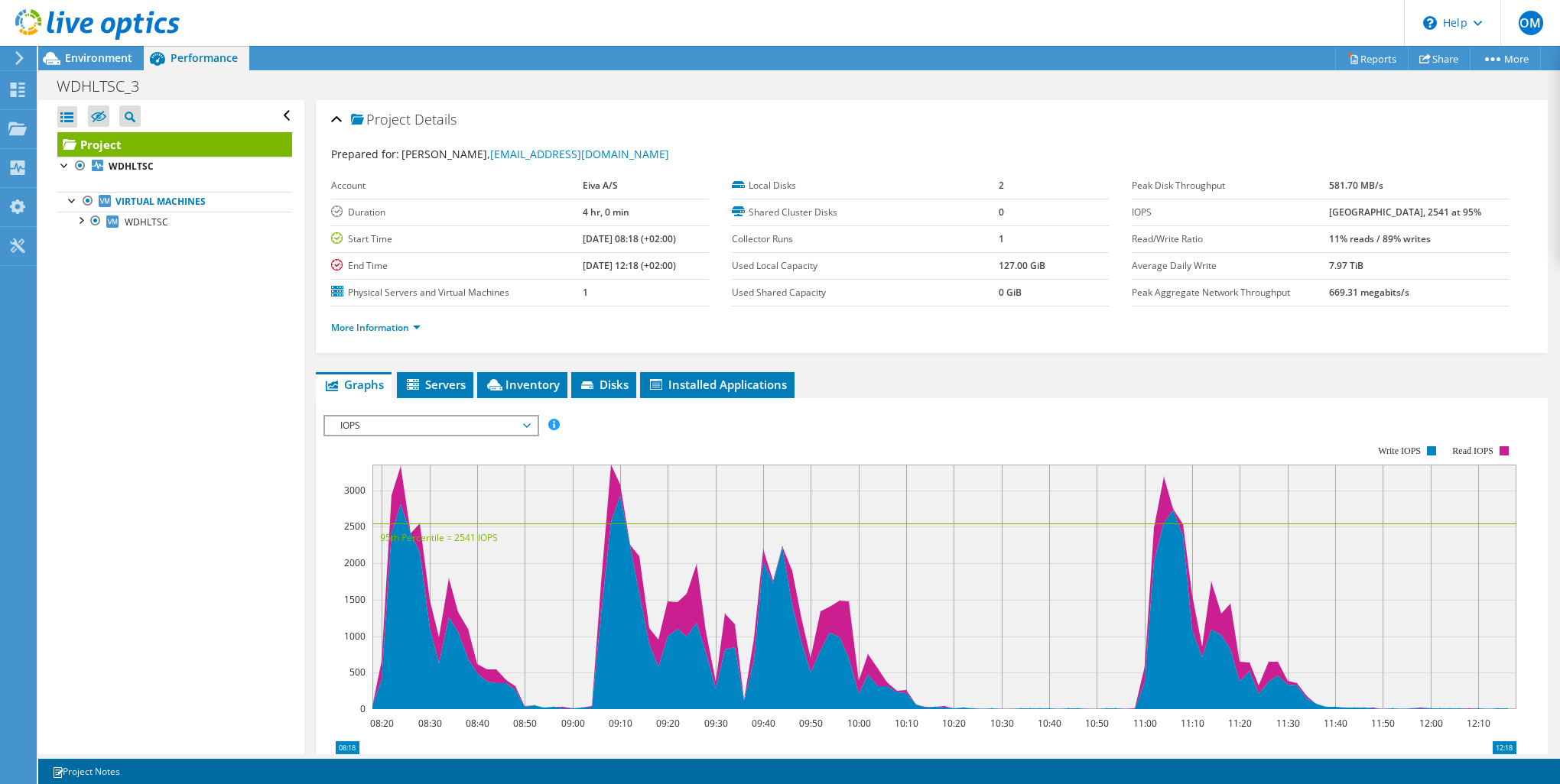
click at [409, 421] on span "IOPS" at bounding box center [431, 426] width 197 height 19
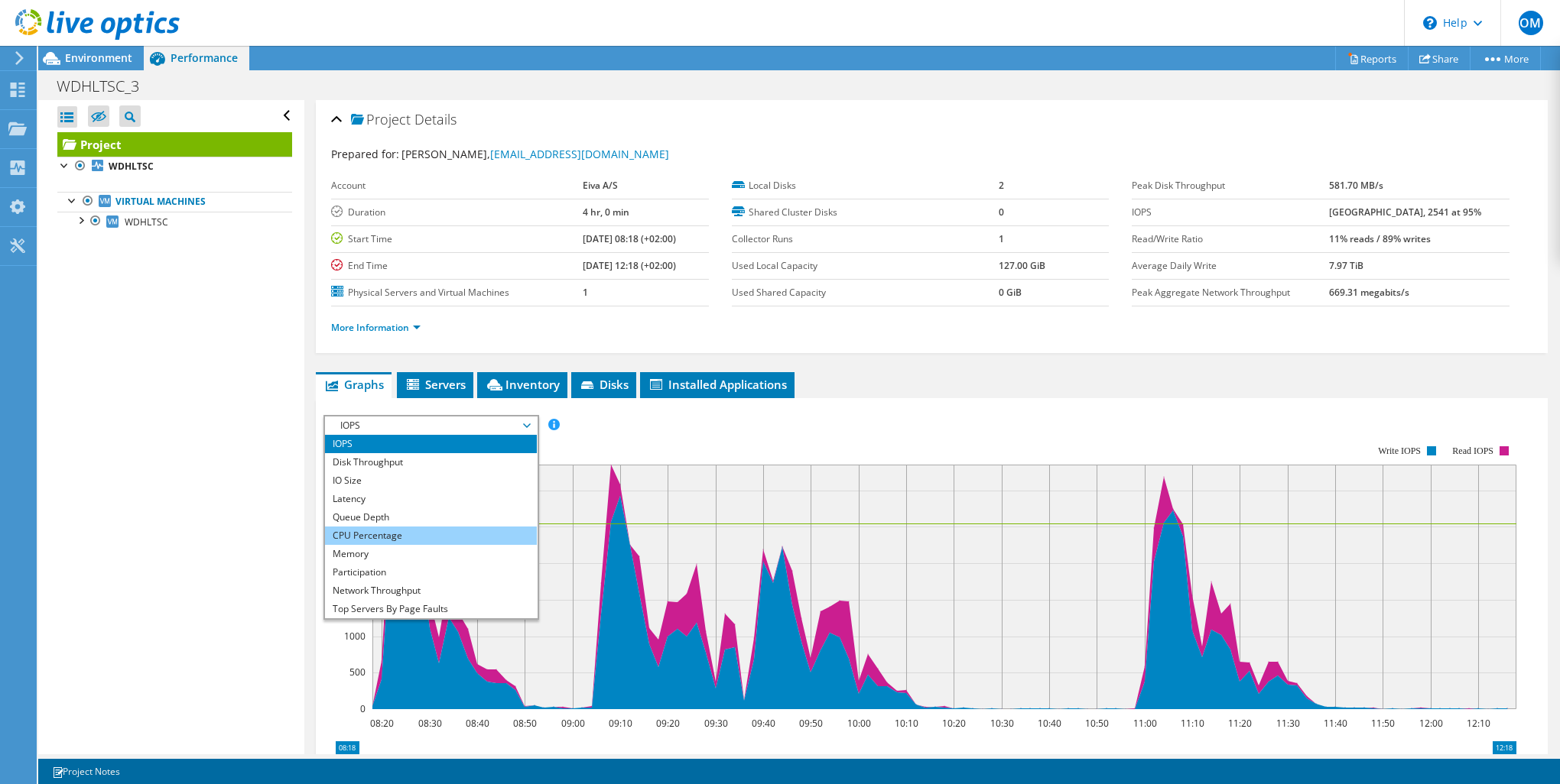
click at [373, 534] on li "CPU Percentage" at bounding box center [431, 536] width 212 height 19
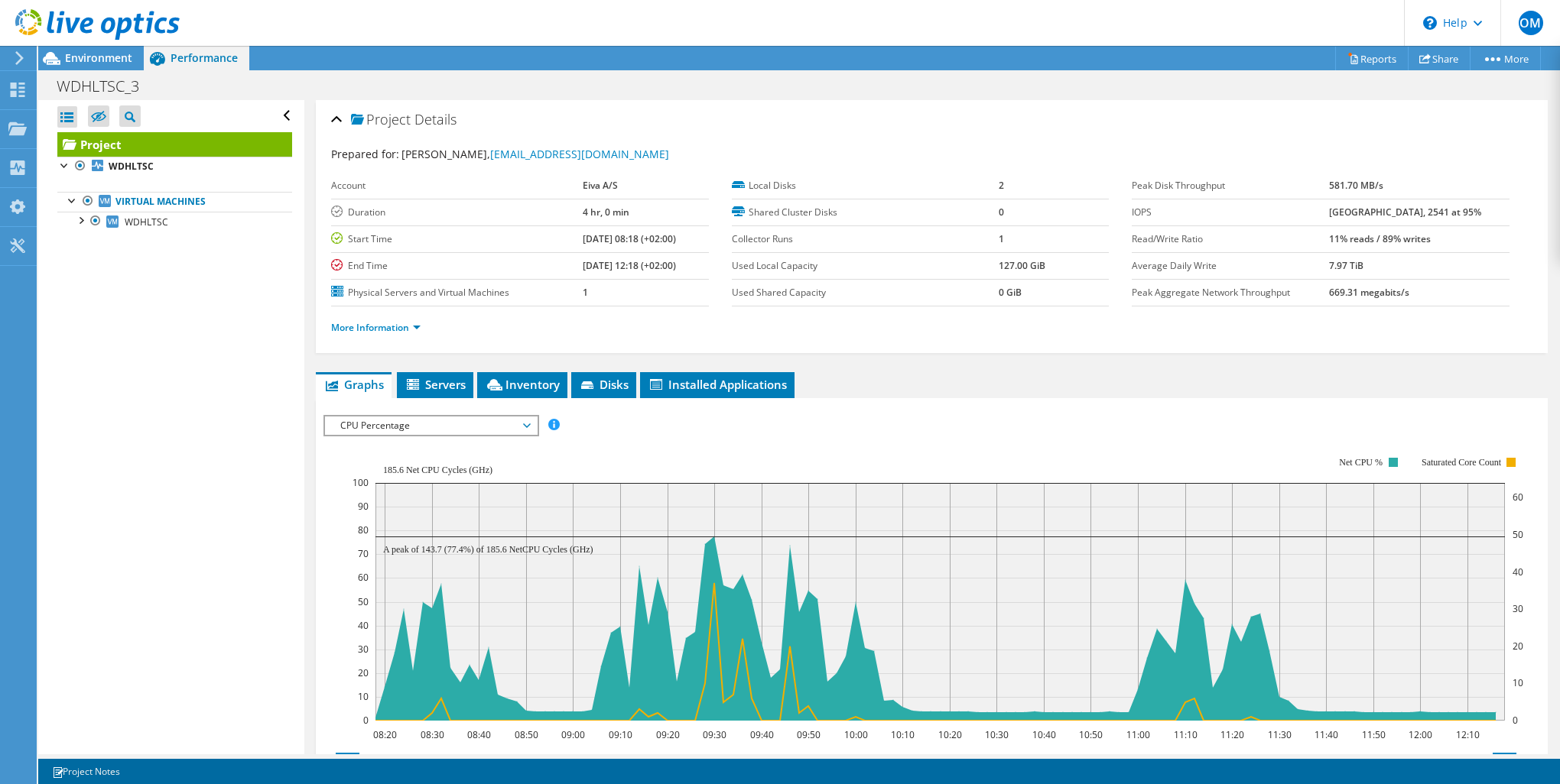
click at [512, 421] on span "CPU Percentage" at bounding box center [431, 426] width 197 height 19
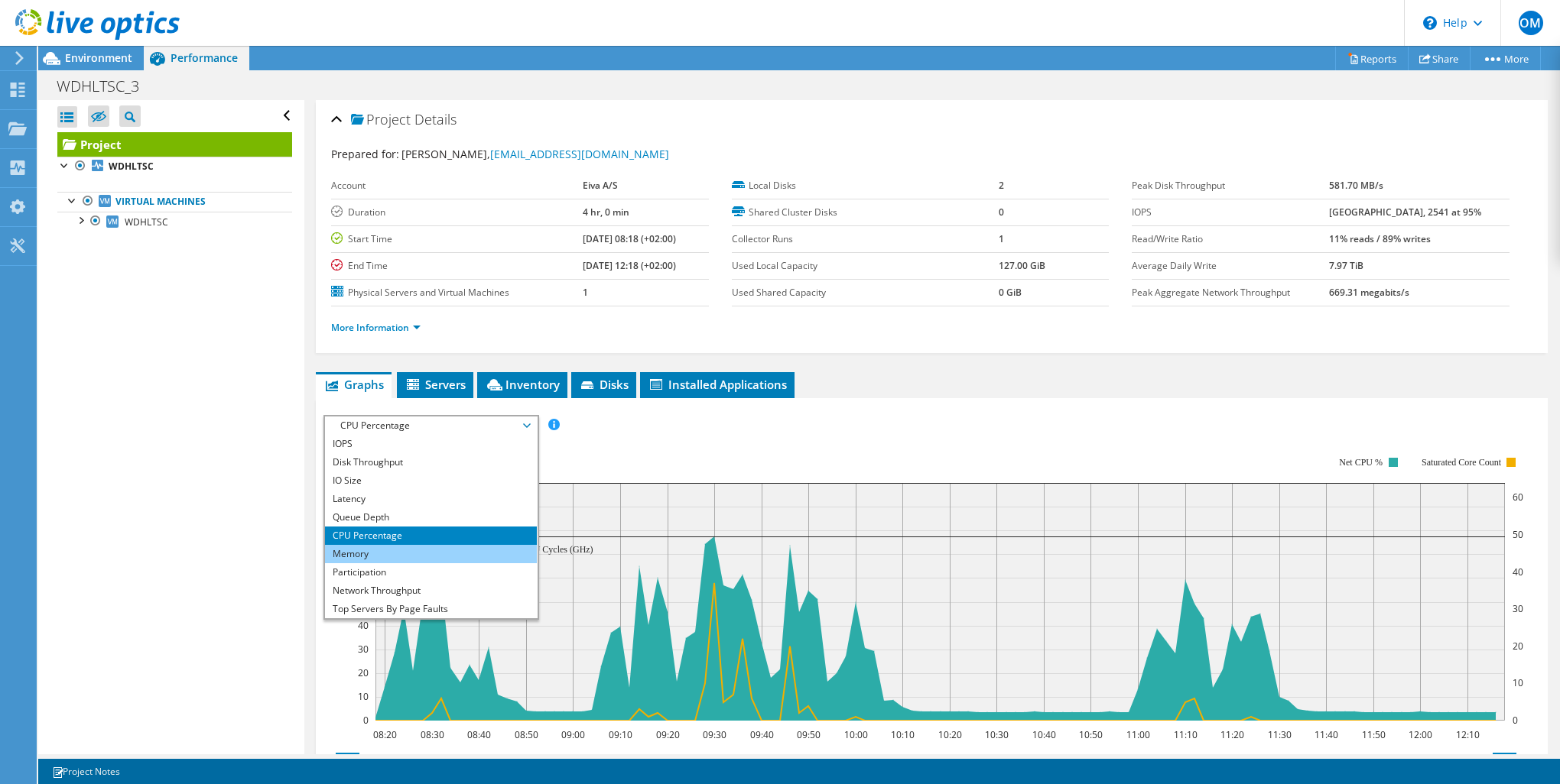
click at [474, 550] on li "Memory" at bounding box center [431, 554] width 212 height 19
